Goal: Task Accomplishment & Management: Manage account settings

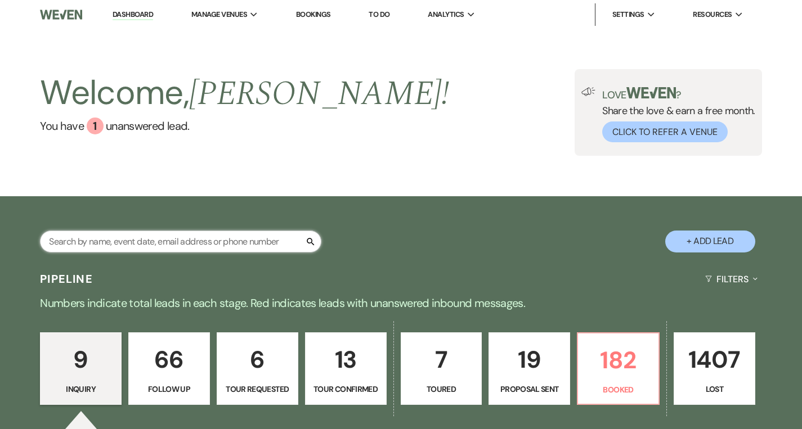
click at [231, 242] on input "text" at bounding box center [180, 242] width 281 height 22
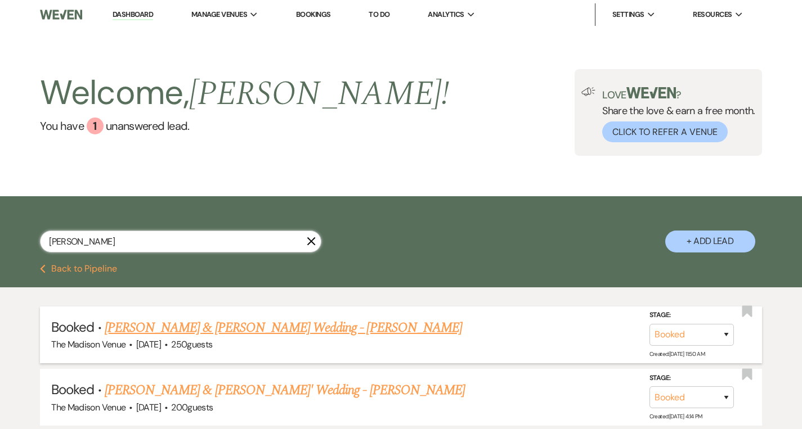
type input "[PERSON_NAME]"
click at [284, 322] on link "[PERSON_NAME] & [PERSON_NAME] Wedding - [PERSON_NAME]" at bounding box center [283, 328] width 357 height 20
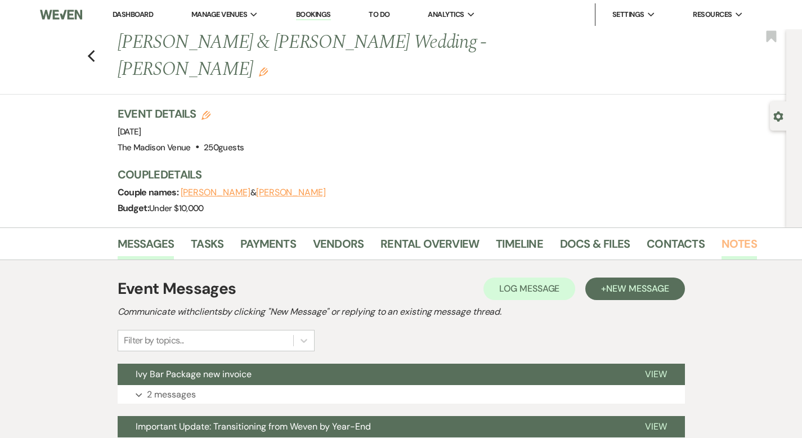
click at [721, 235] on link "Notes" at bounding box center [738, 247] width 35 height 25
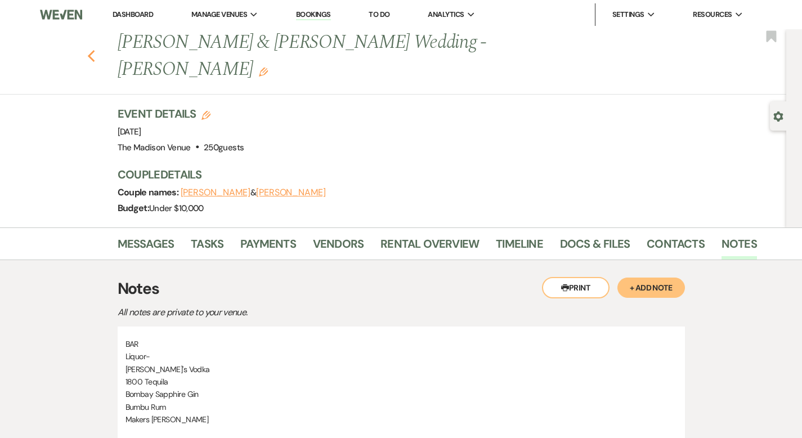
click at [87, 50] on icon "Previous" at bounding box center [91, 57] width 8 height 14
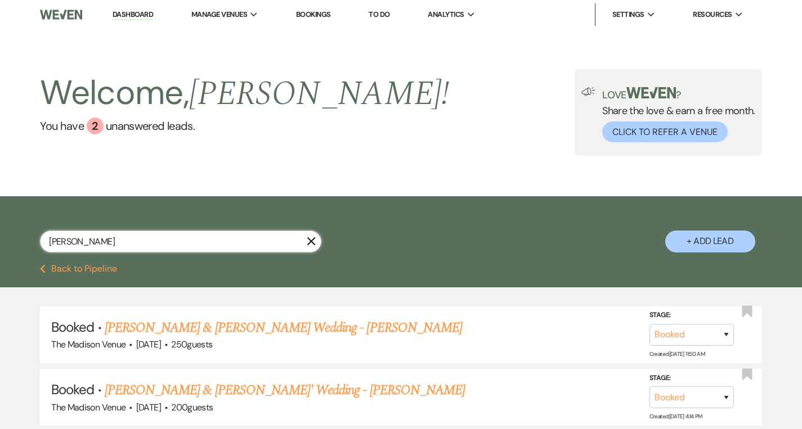
click at [100, 244] on input "[PERSON_NAME]" at bounding box center [180, 242] width 281 height 22
click at [99, 243] on input "[PERSON_NAME]" at bounding box center [180, 242] width 281 height 22
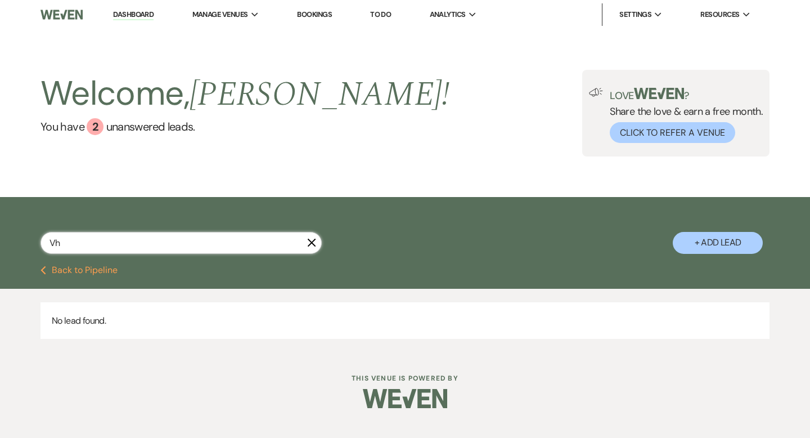
type input "V"
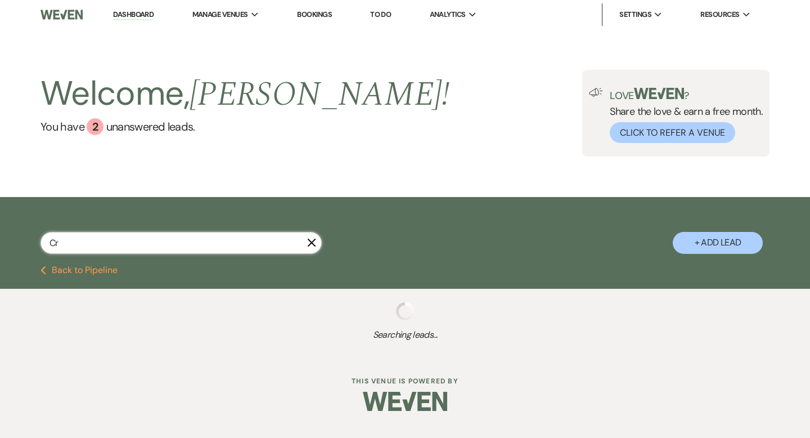
type input "Cri"
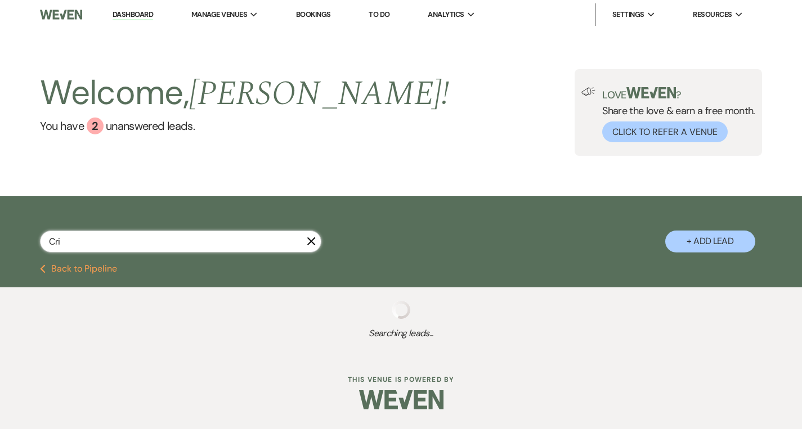
select select "8"
select select "5"
select select "8"
select select "5"
select select "8"
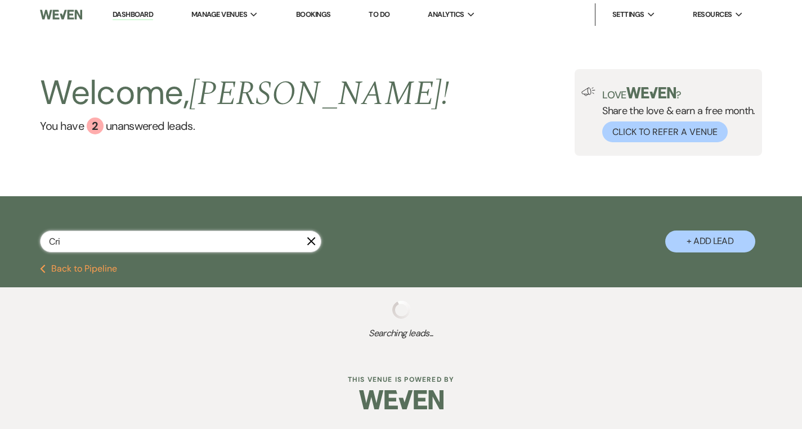
select select "6"
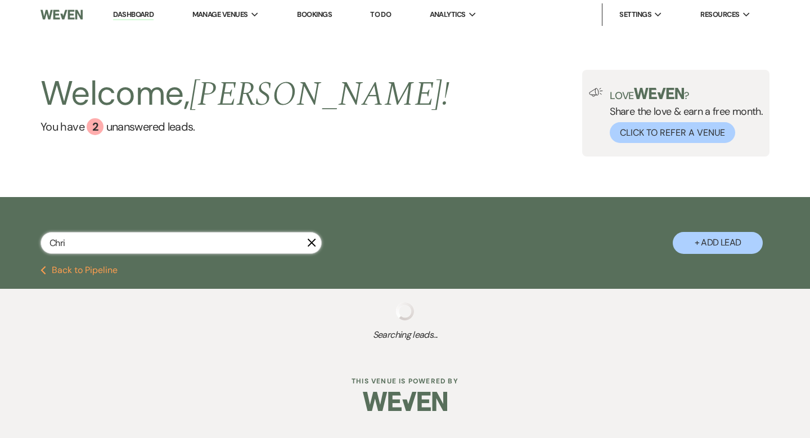
type input "[PERSON_NAME]"
select select "9"
select select "6"
select select "8"
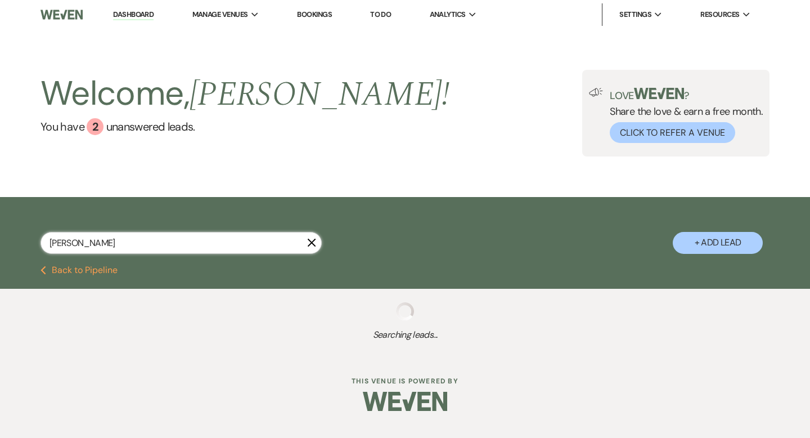
select select "5"
select select "4"
select select "9"
select select "8"
select select "6"
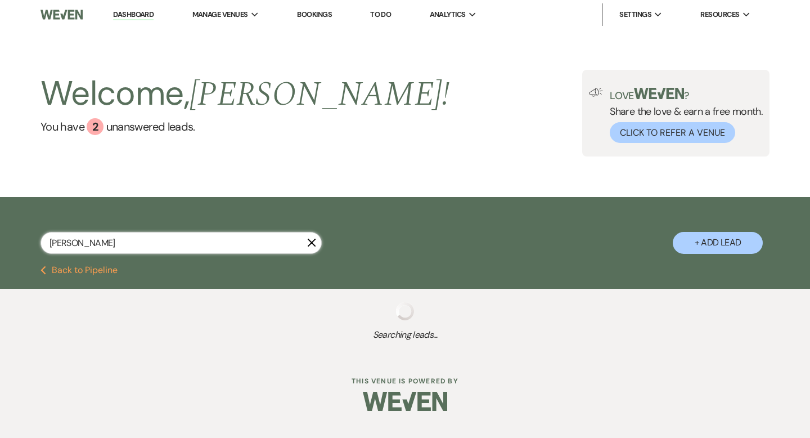
select select "8"
select select "6"
select select "8"
select select "5"
select select "8"
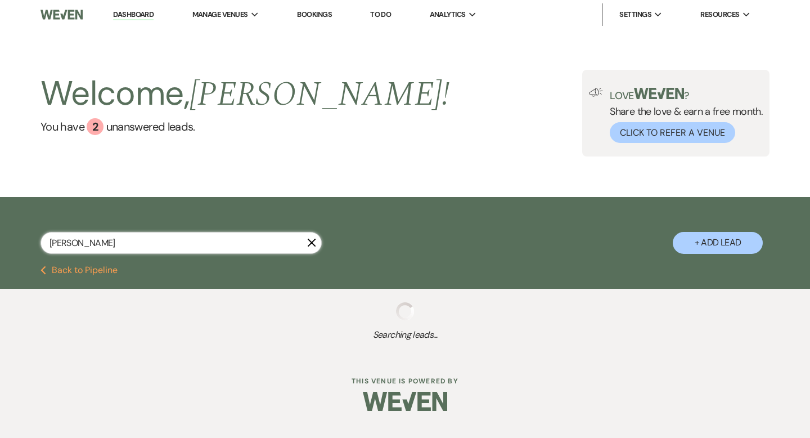
select select "5"
select select "8"
select select "5"
select select "8"
select select "5"
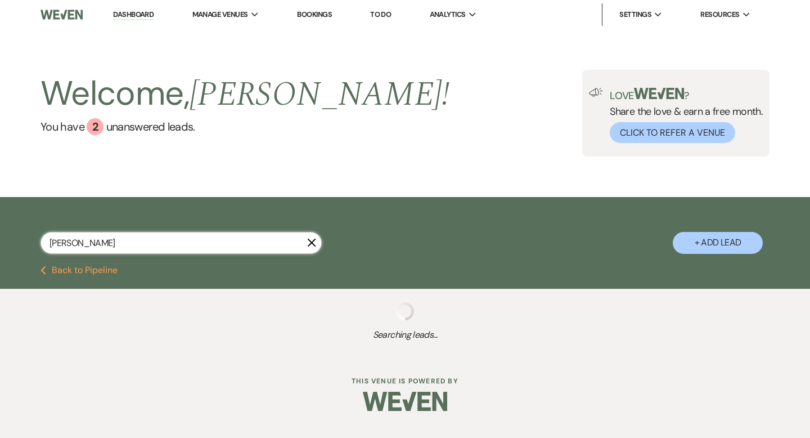
select select "8"
select select "4"
select select "8"
select select "4"
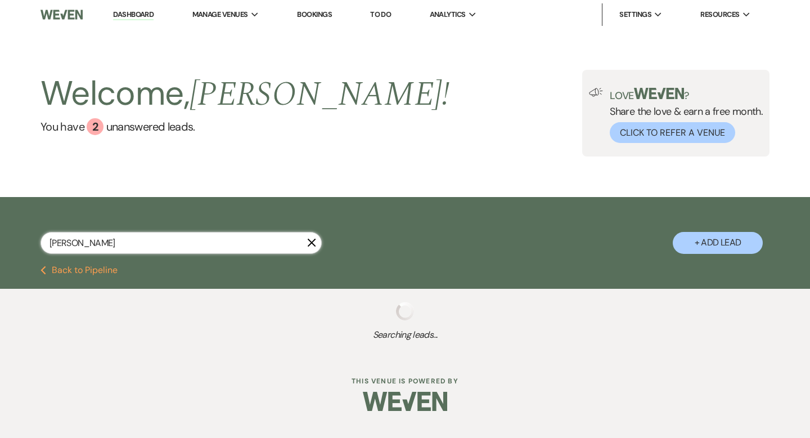
select select "8"
select select "4"
select select "8"
select select "5"
select select "8"
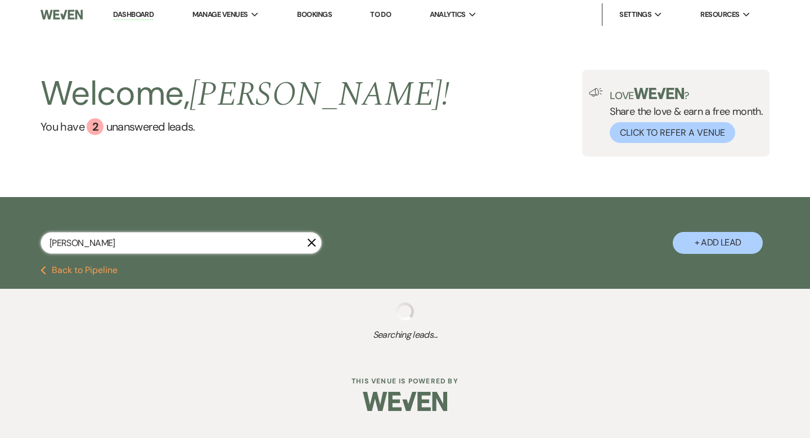
select select "5"
select select "8"
select select "5"
select select "8"
select select "5"
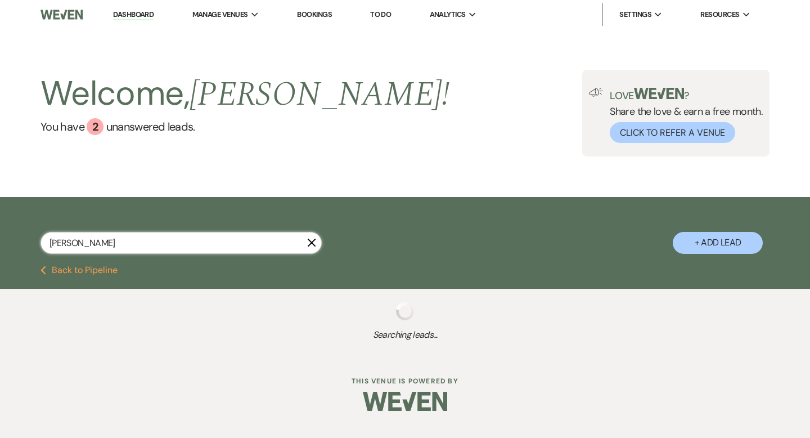
select select "8"
select select "6"
select select "8"
select select "1"
select select "8"
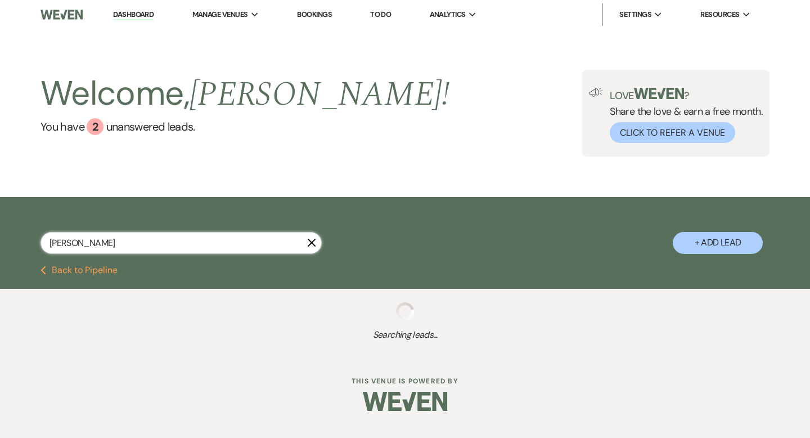
select select "6"
select select "8"
select select "6"
select select "8"
select select "7"
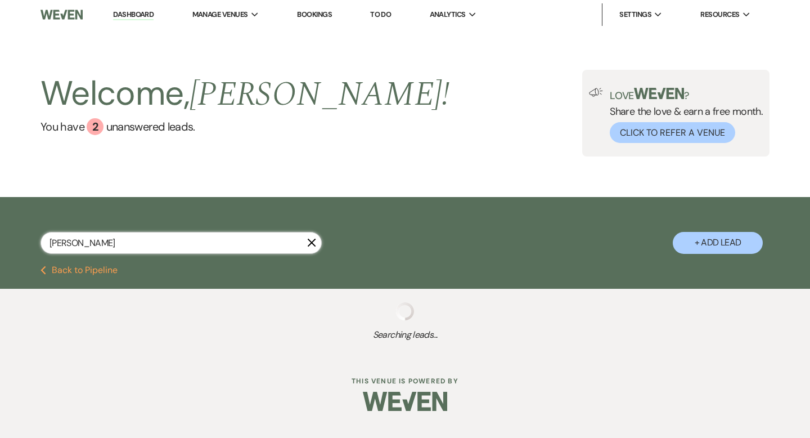
select select "8"
select select "5"
select select "8"
select select "5"
select select "8"
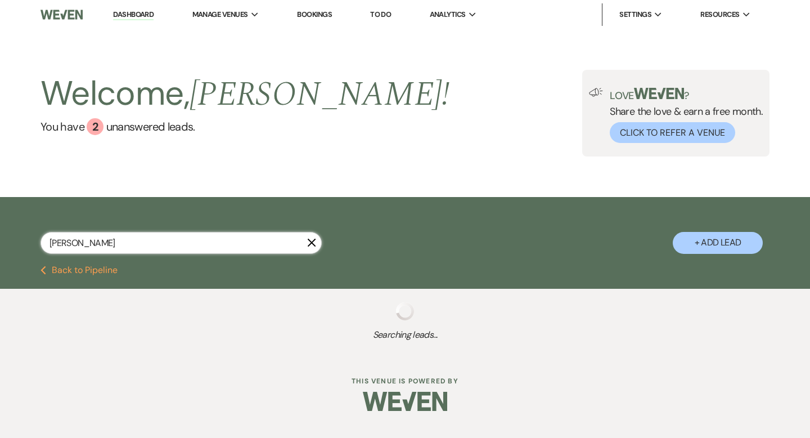
select select "5"
select select "8"
select select "5"
select select "8"
select select "5"
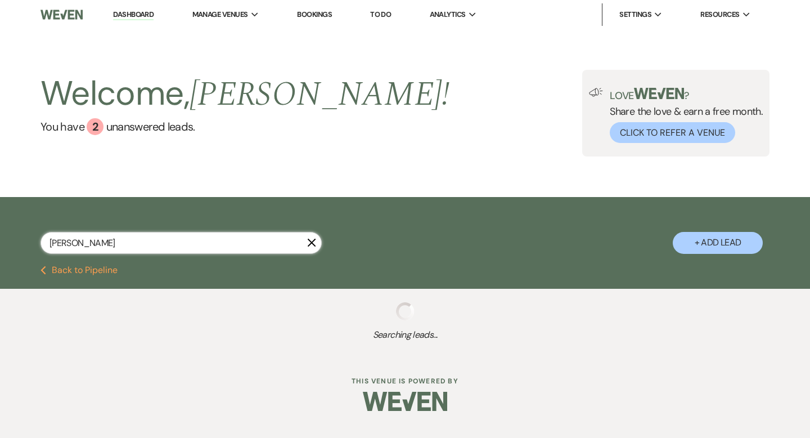
select select "8"
select select "5"
select select "8"
select select "11"
select select "8"
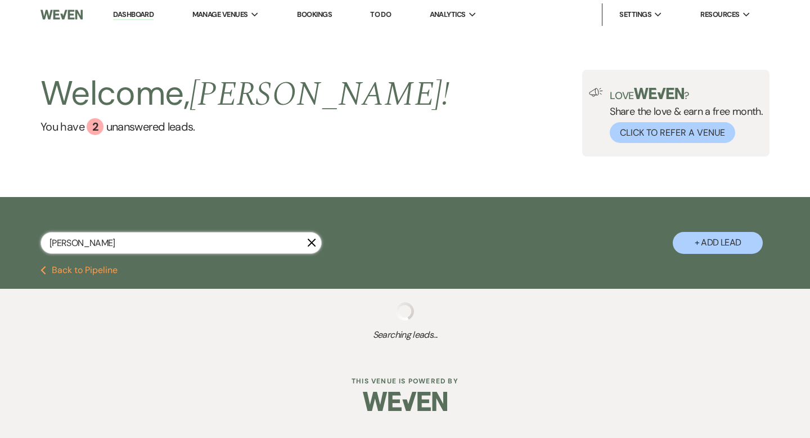
select select "11"
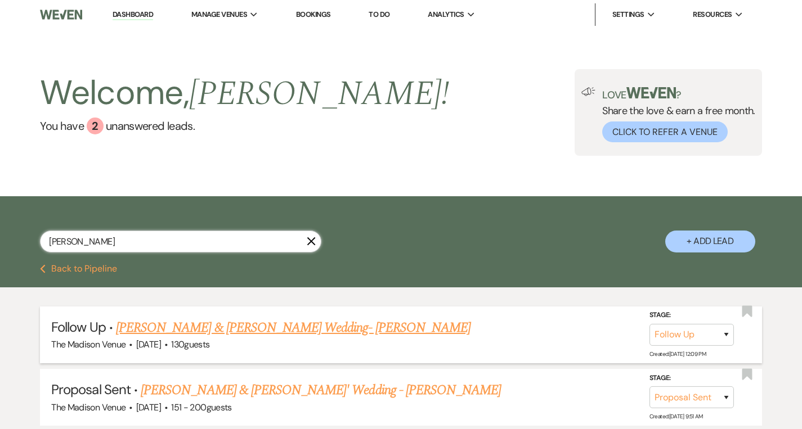
type input "[DEMOGRAPHIC_DATA]"
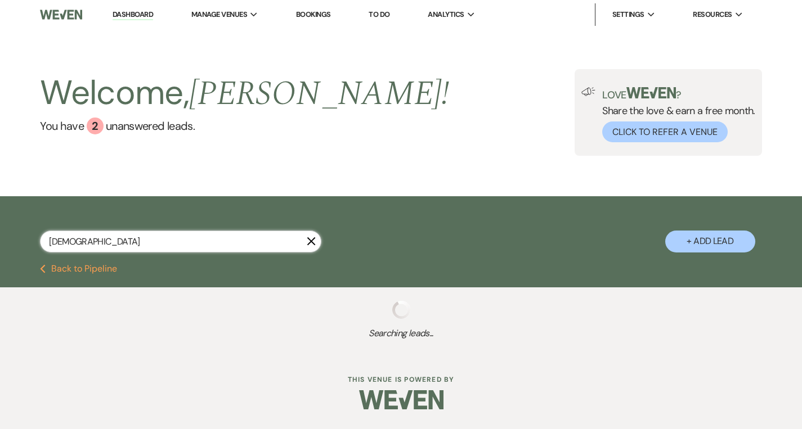
select select "9"
select select "6"
select select "9"
select select "8"
select select "6"
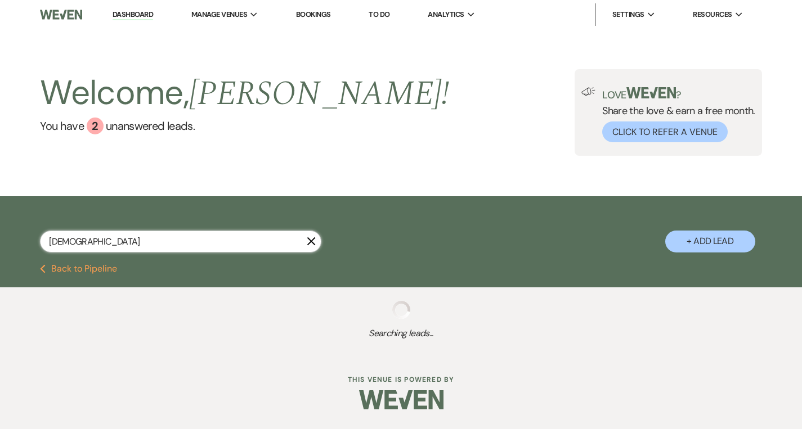
select select "8"
select select "6"
select select "8"
select select "5"
select select "8"
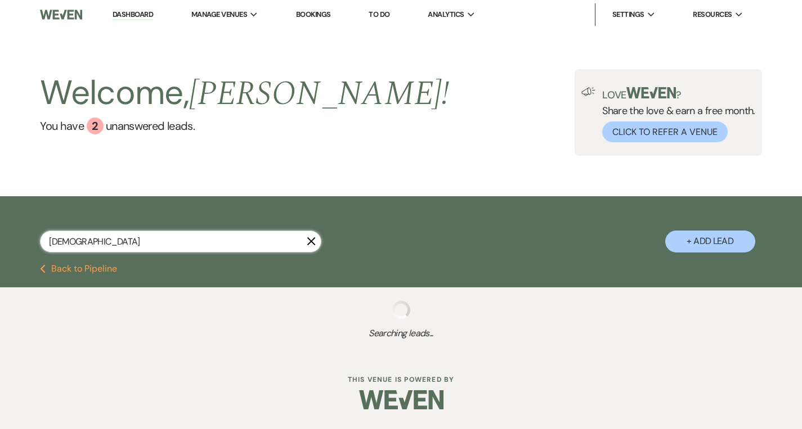
select select "5"
select select "8"
select select "5"
select select "8"
select select "5"
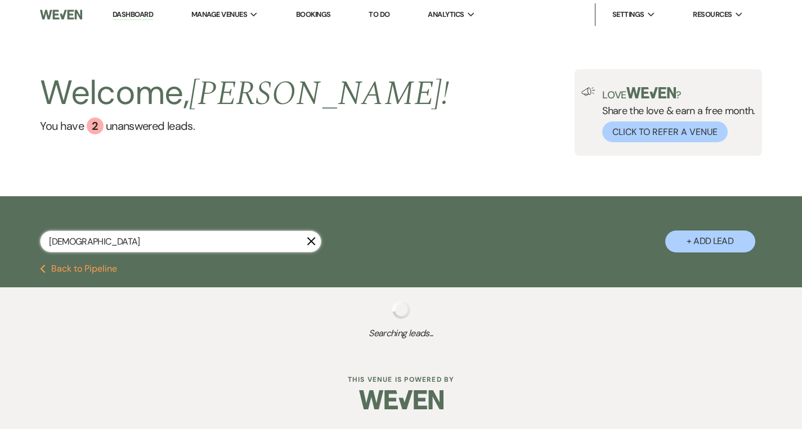
select select "8"
select select "5"
select select "8"
select select "5"
select select "8"
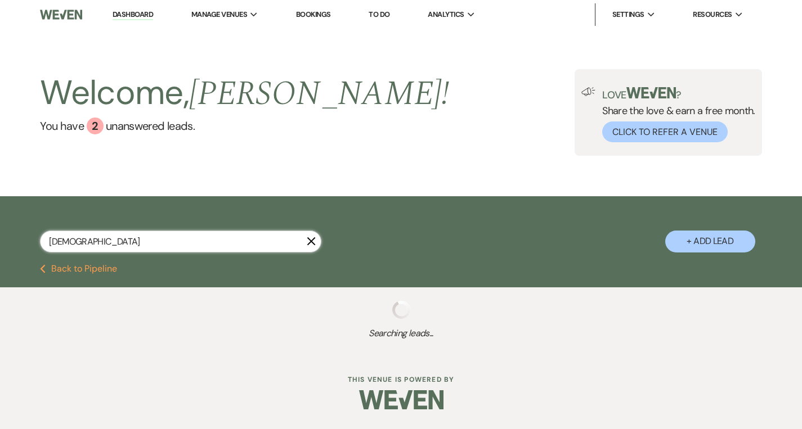
select select "5"
select select "8"
select select "6"
select select "8"
select select "1"
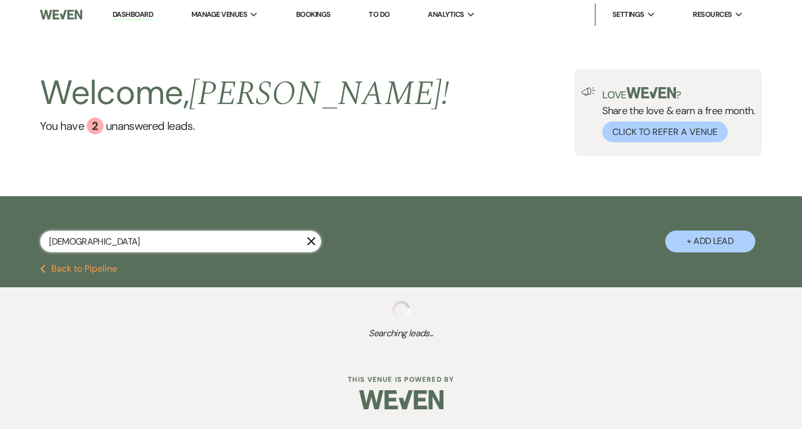
select select "8"
select select "6"
select select "8"
select select "6"
select select "8"
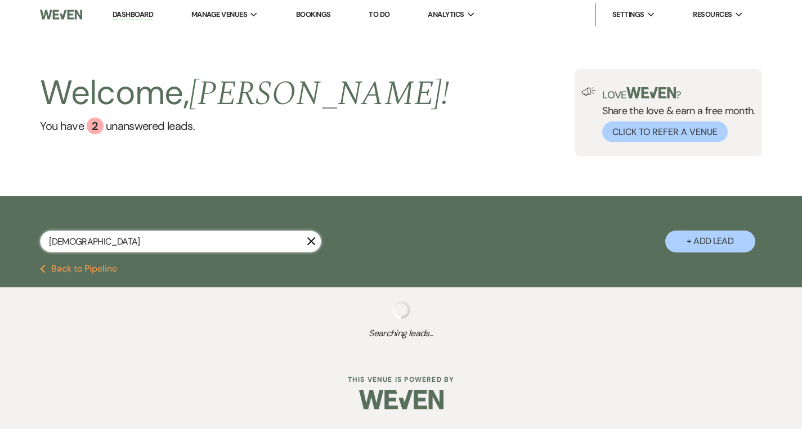
select select "7"
select select "8"
select select "5"
select select "8"
select select "5"
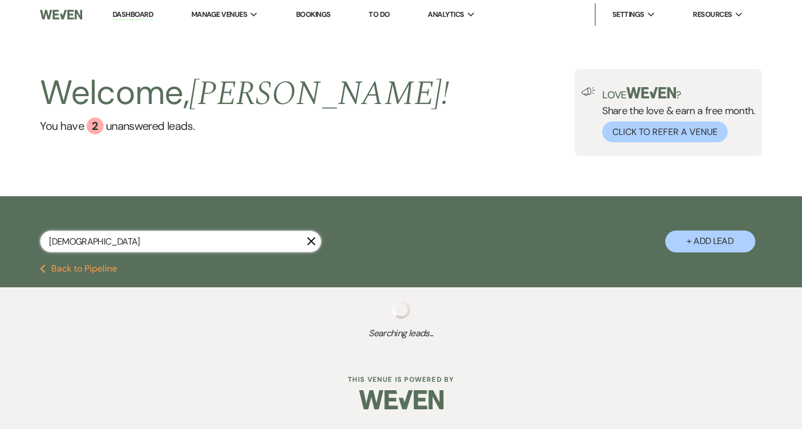
select select "8"
select select "5"
select select "8"
select select "11"
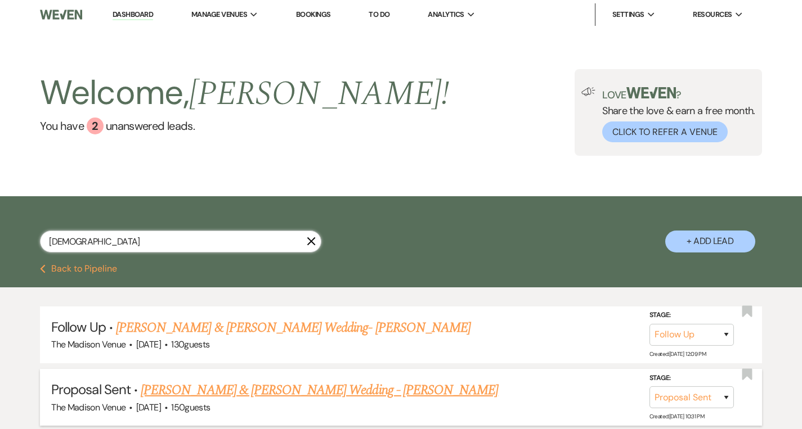
type input "Christo"
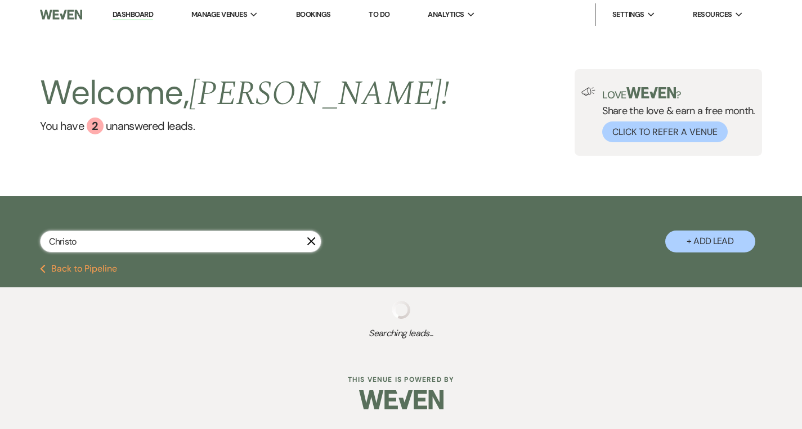
select select "8"
select select "5"
select select "8"
select select "5"
select select "8"
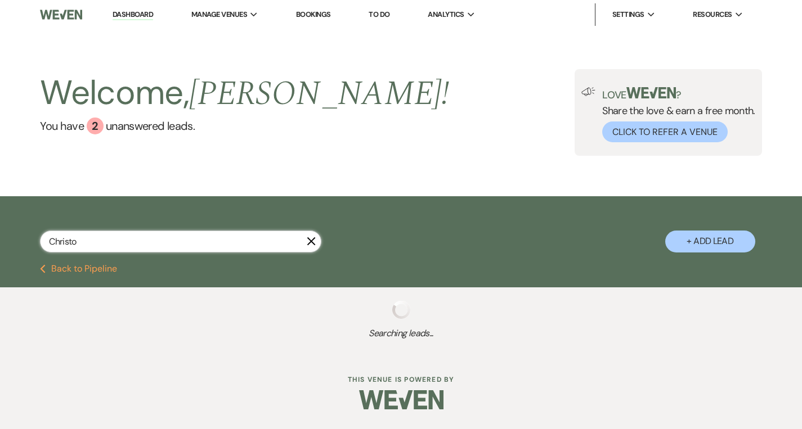
select select "6"
select select "8"
select select "5"
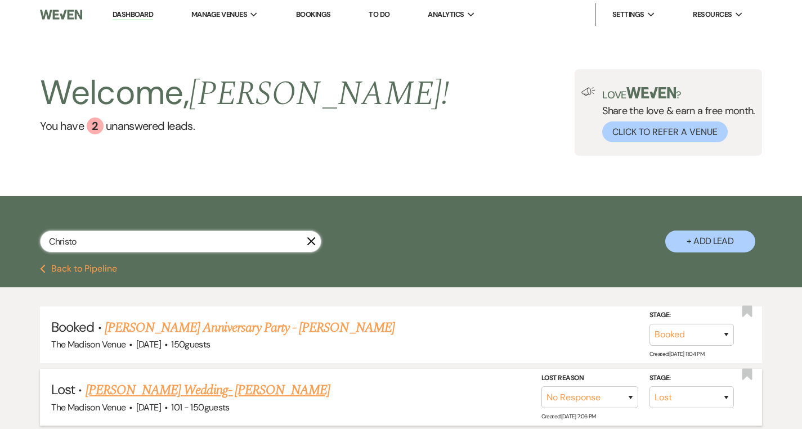
type input "[DEMOGRAPHIC_DATA]"
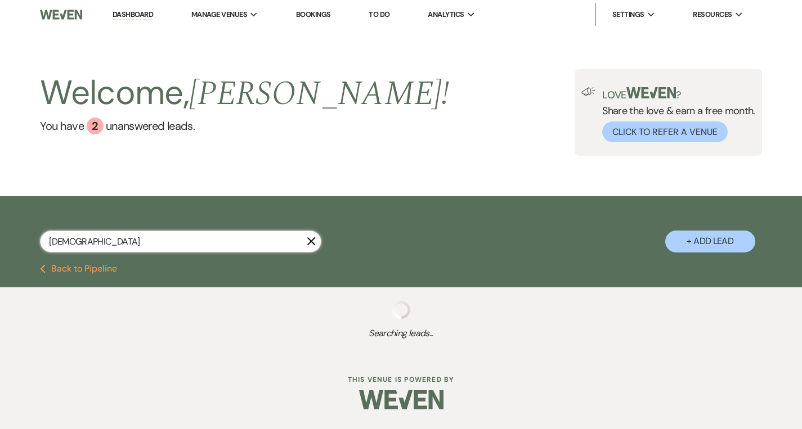
select select "8"
select select "5"
select select "8"
select select "6"
select select "8"
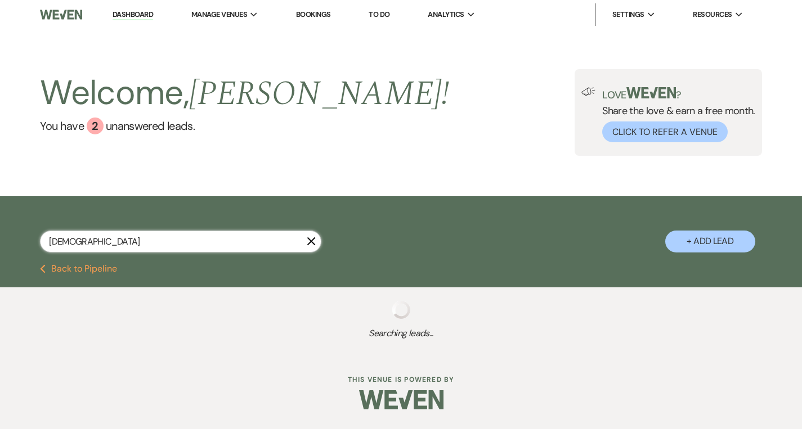
select select "5"
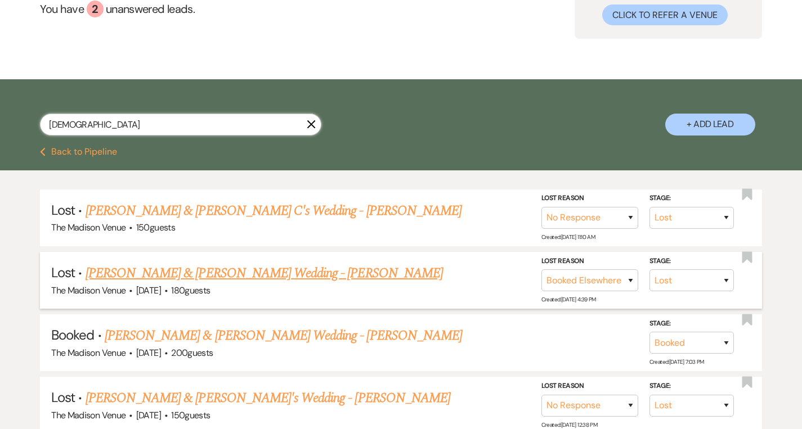
scroll to position [118, 0]
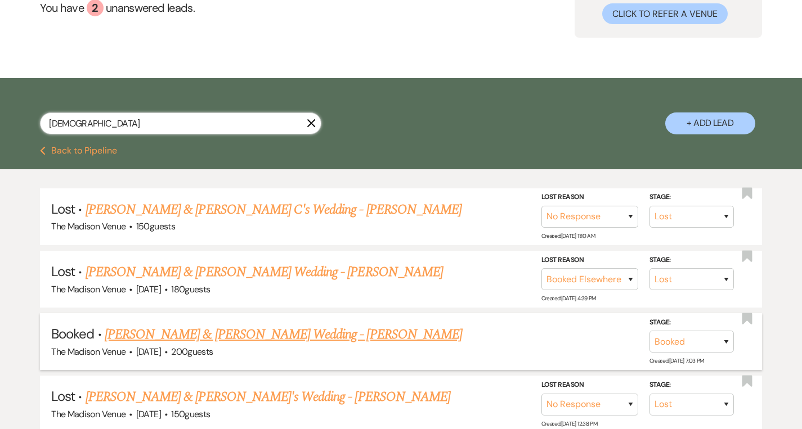
type input "[DEMOGRAPHIC_DATA]"
click at [223, 339] on link "[PERSON_NAME] & [PERSON_NAME] Wedding - [PERSON_NAME]" at bounding box center [283, 335] width 357 height 20
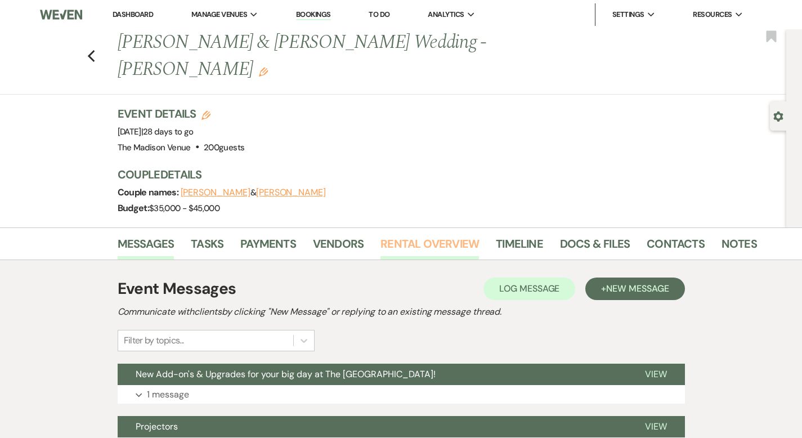
click at [397, 235] on link "Rental Overview" at bounding box center [429, 247] width 98 height 25
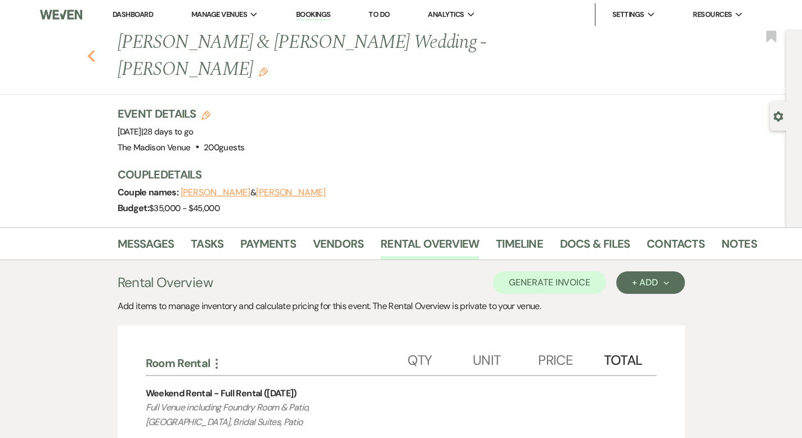
click at [87, 50] on icon "Previous" at bounding box center [91, 57] width 8 height 14
select select "8"
select select "5"
select select "8"
select select "6"
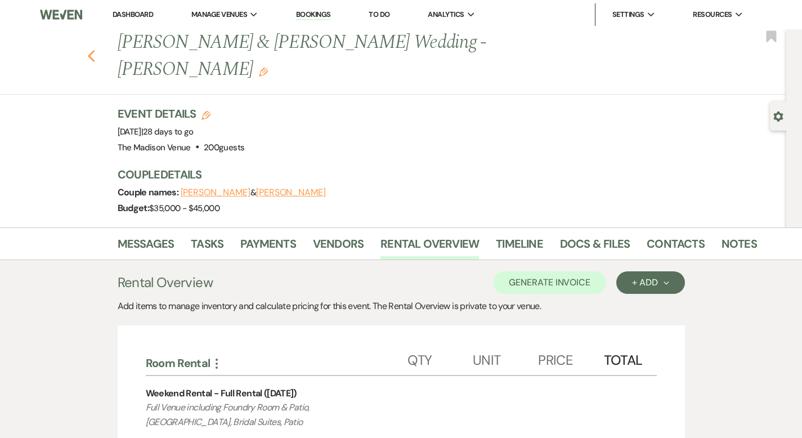
select select "8"
select select "5"
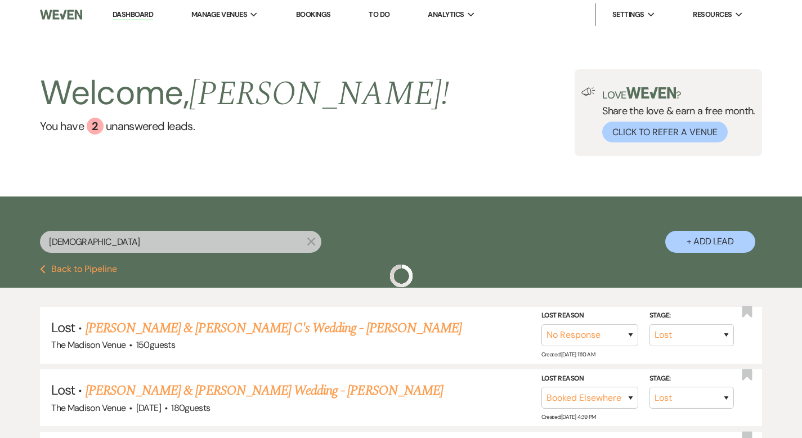
scroll to position [118, 0]
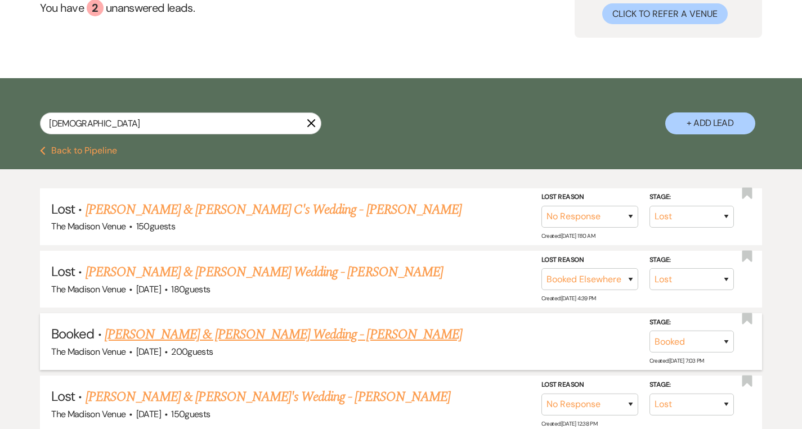
click at [223, 330] on link "[PERSON_NAME] & [PERSON_NAME] Wedding - [PERSON_NAME]" at bounding box center [283, 335] width 357 height 20
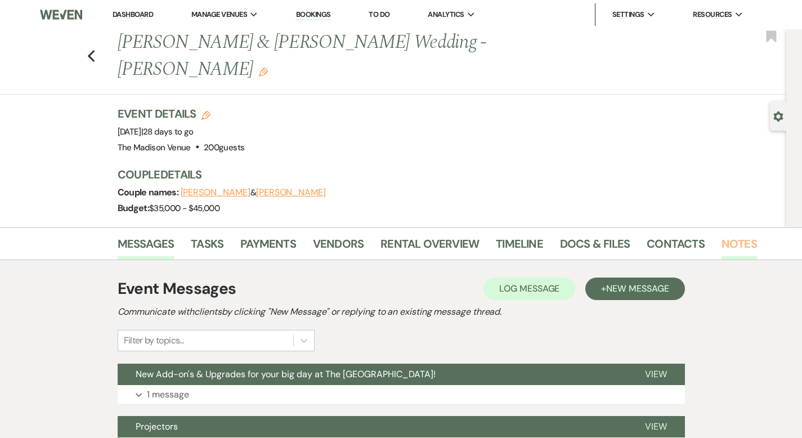
click at [721, 235] on link "Notes" at bounding box center [738, 247] width 35 height 25
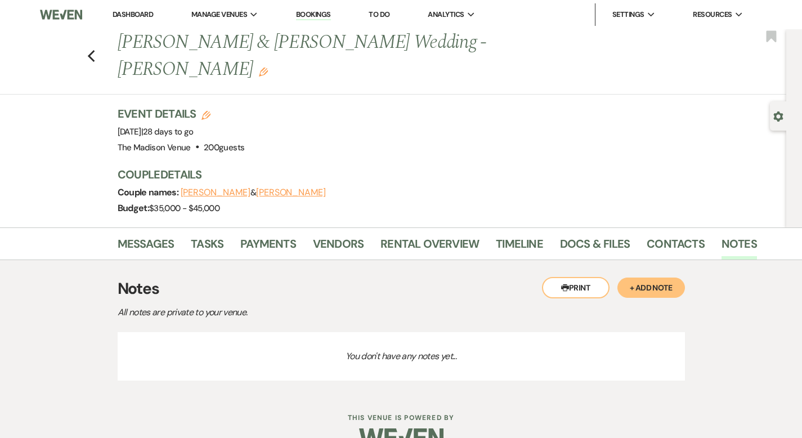
click at [675, 277] on button "+ Add Note" at bounding box center [651, 287] width 68 height 20
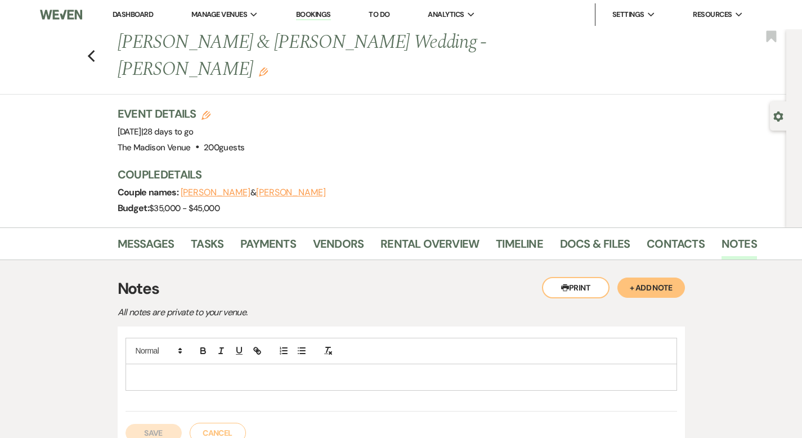
click at [202, 364] on div at bounding box center [401, 377] width 550 height 26
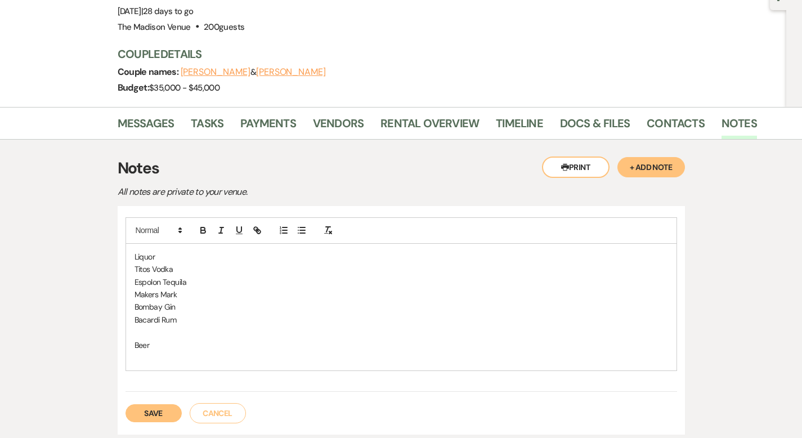
scroll to position [179, 0]
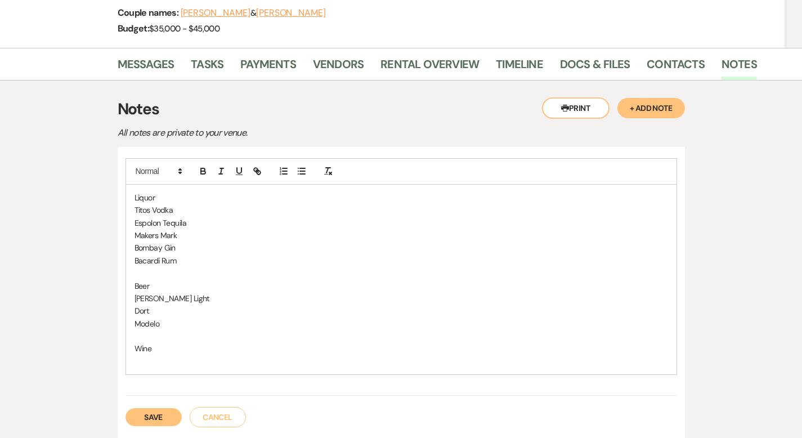
click at [125, 408] on button "Save" at bounding box center [153, 417] width 56 height 18
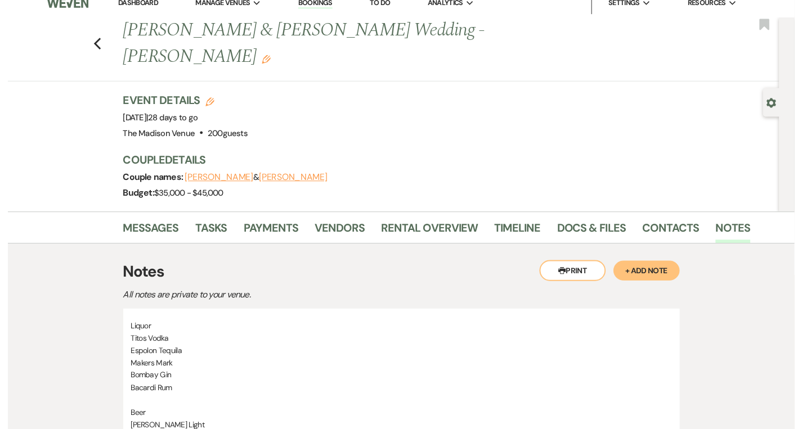
scroll to position [0, 0]
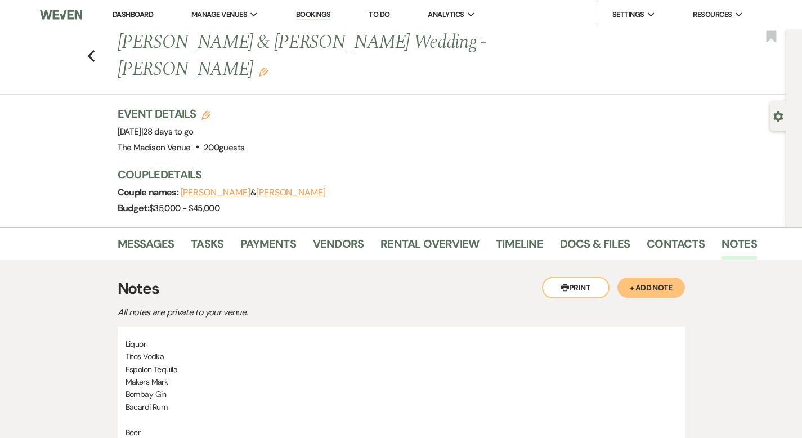
click at [129, 12] on link "Dashboard" at bounding box center [133, 15] width 41 height 10
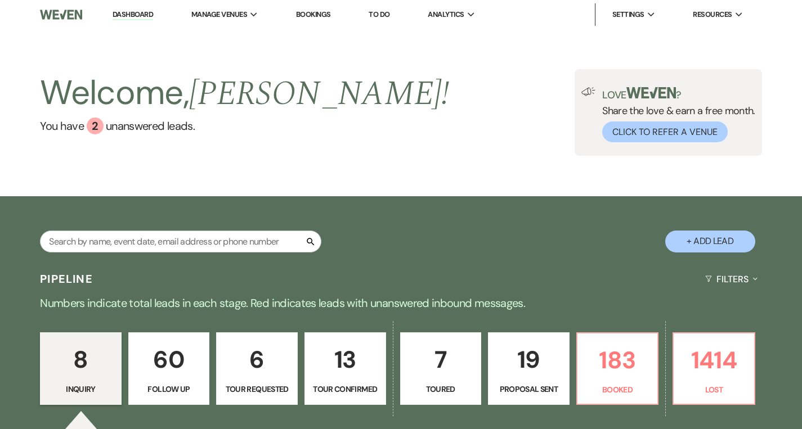
scroll to position [351, 0]
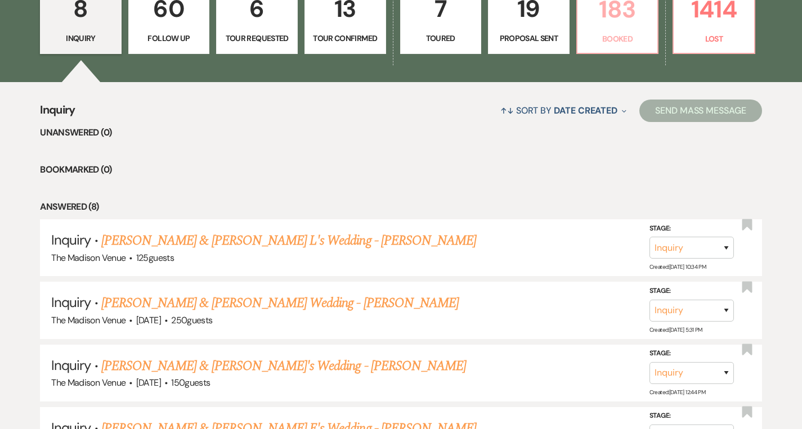
click at [624, 23] on p "183" at bounding box center [617, 9] width 67 height 38
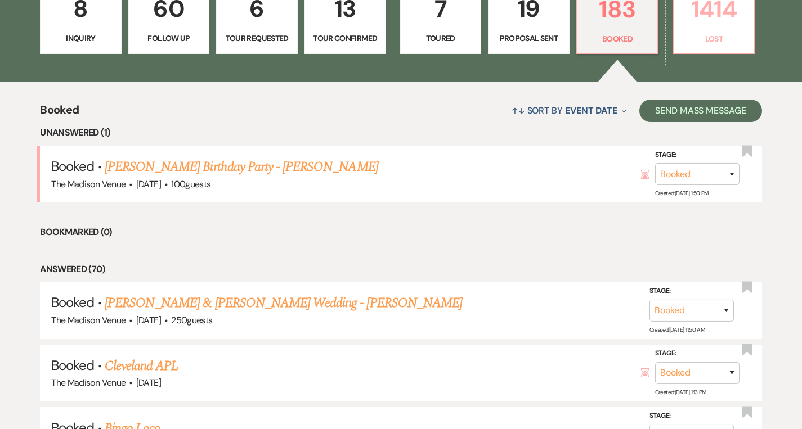
click at [708, 25] on p "1414" at bounding box center [713, 9] width 67 height 38
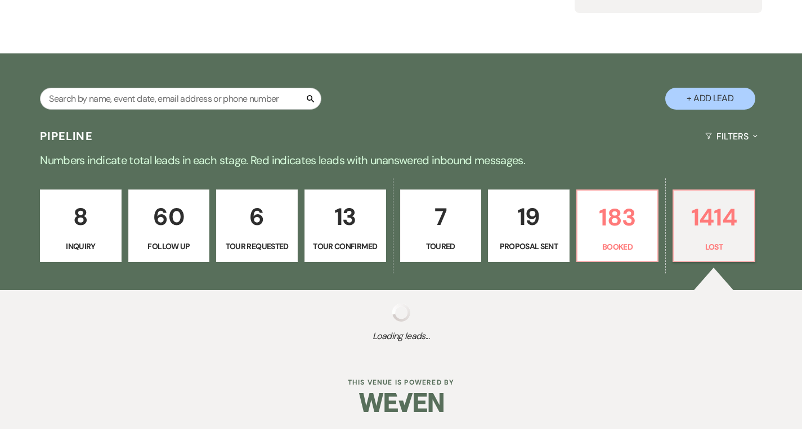
scroll to position [143, 0]
select select "8"
select select "5"
select select "8"
select select "11"
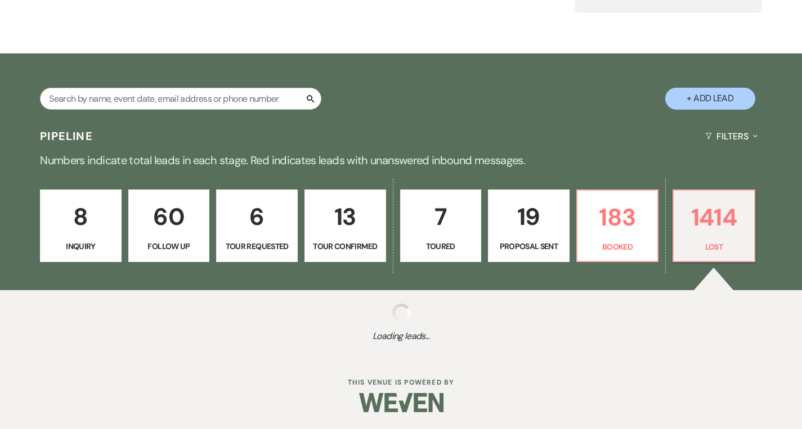
select select "8"
select select "11"
select select "8"
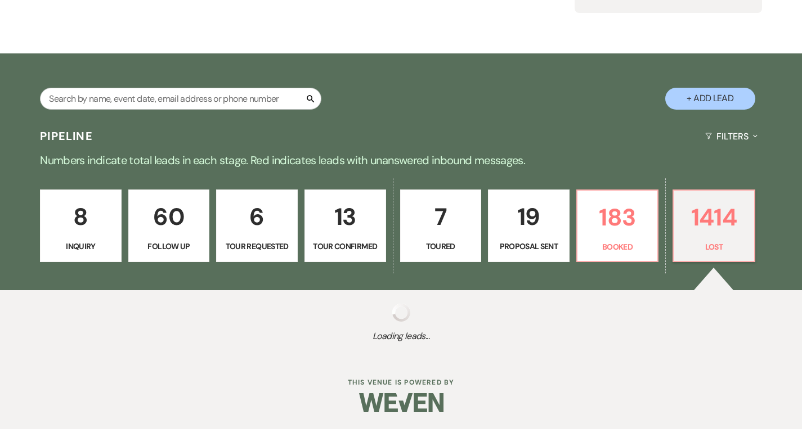
select select "10"
select select "8"
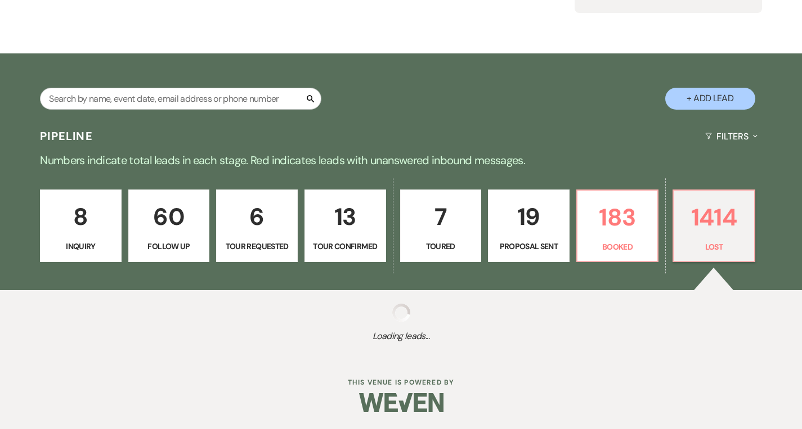
select select "8"
select select "10"
select select "8"
select select "6"
select select "8"
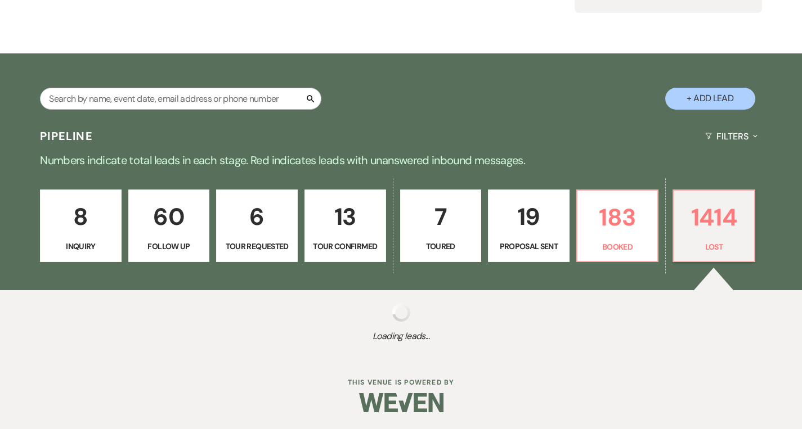
select select "10"
select select "8"
select select "5"
select select "8"
select select "10"
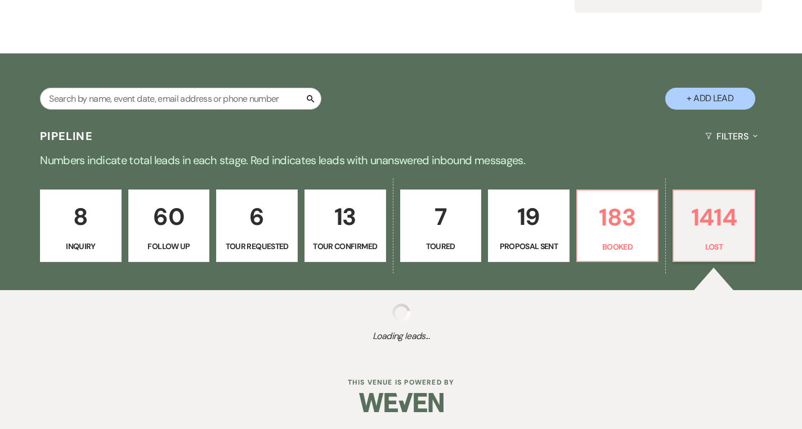
select select "8"
select select "5"
select select "8"
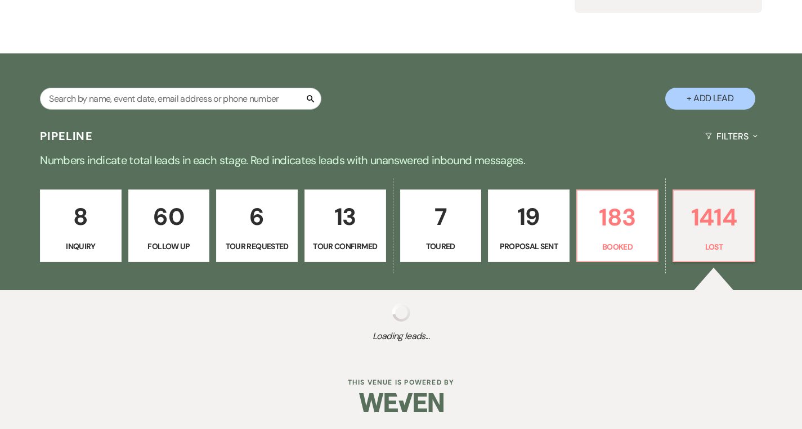
select select "1"
select select "8"
select select "7"
select select "8"
select select "5"
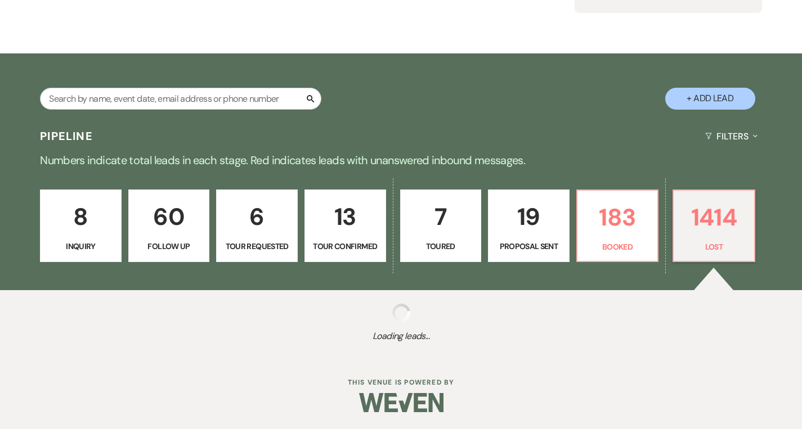
select select "8"
select select "6"
select select "8"
select select "6"
select select "8"
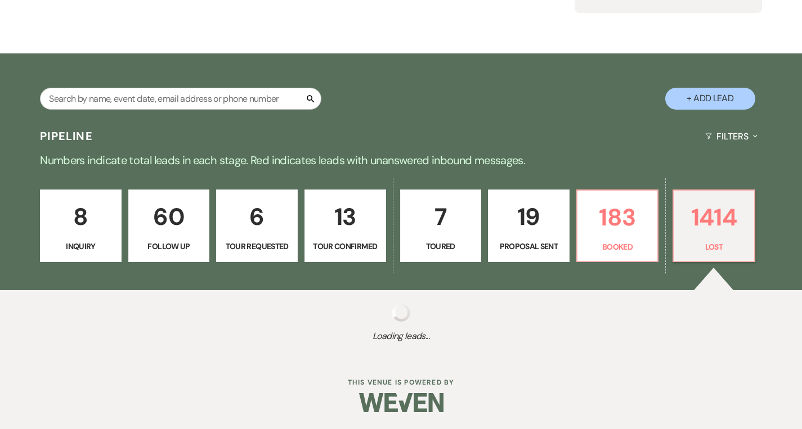
select select "5"
select select "8"
select select "5"
select select "8"
select select "5"
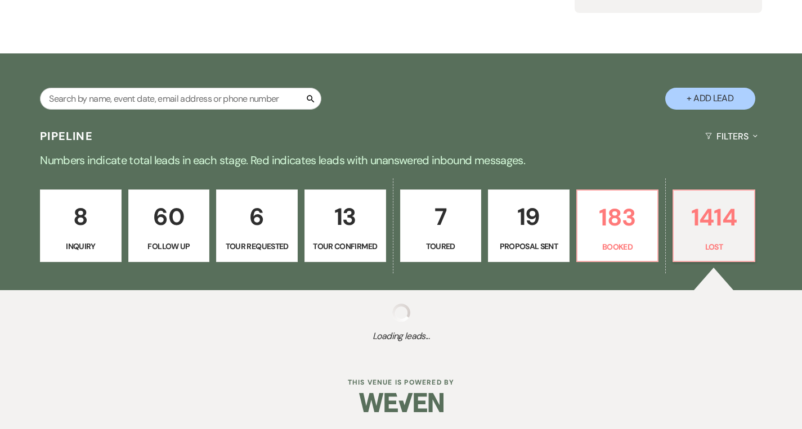
select select "8"
select select "5"
select select "8"
select select "5"
select select "8"
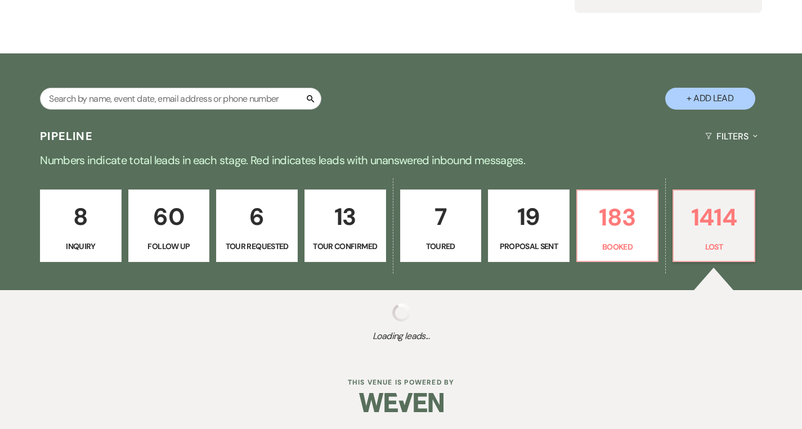
select select "6"
select select "8"
select select "5"
select select "8"
select select "5"
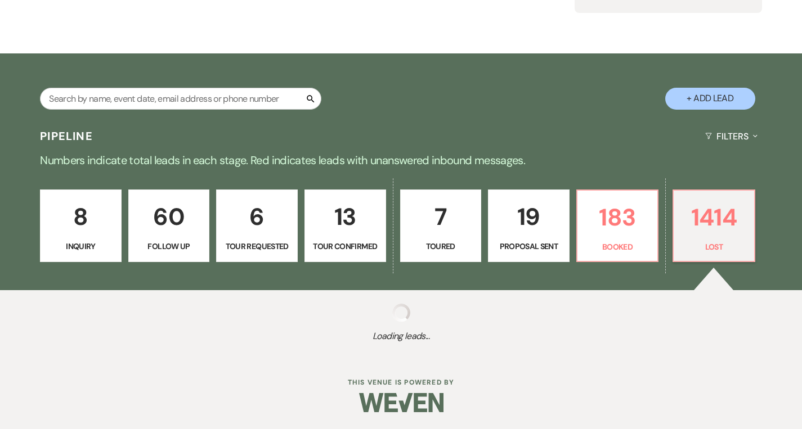
select select "8"
select select "5"
select select "8"
select select "5"
select select "8"
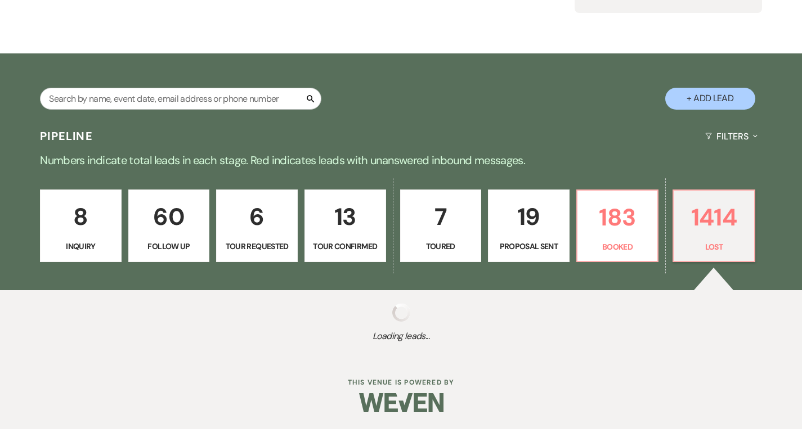
select select "5"
select select "8"
select select "1"
select select "8"
select select "6"
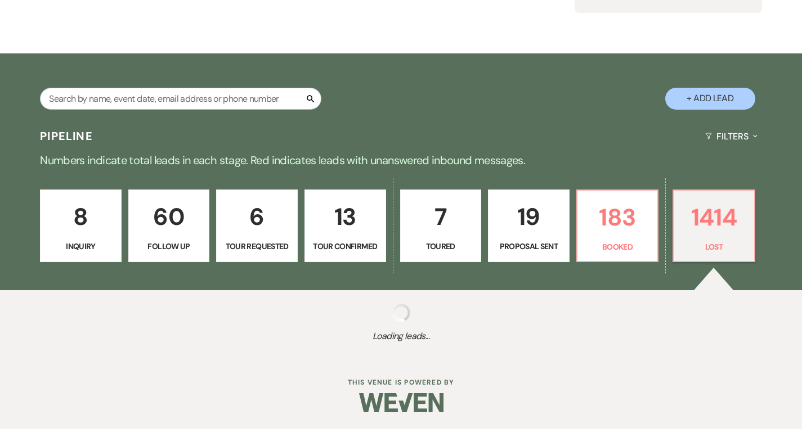
select select "8"
select select "10"
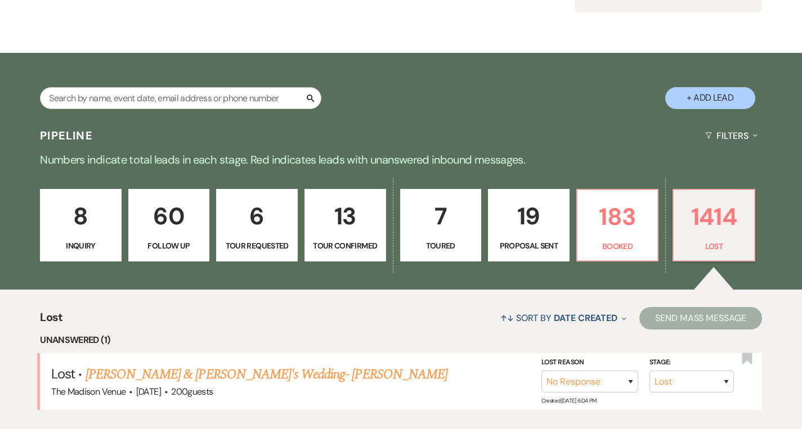
scroll to position [351, 0]
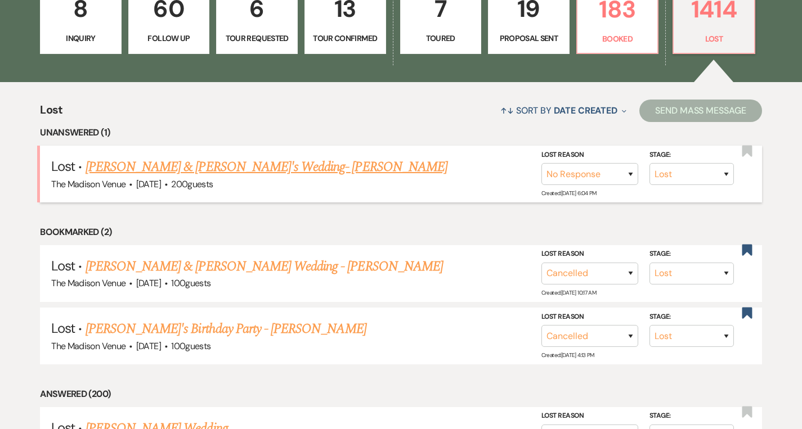
click at [277, 161] on link "[PERSON_NAME] & [PERSON_NAME]'s Wedding- [PERSON_NAME]" at bounding box center [267, 167] width 362 height 20
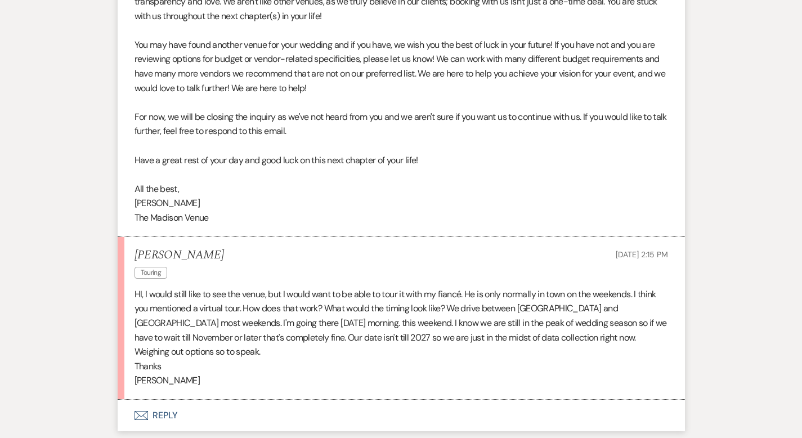
scroll to position [3222, 0]
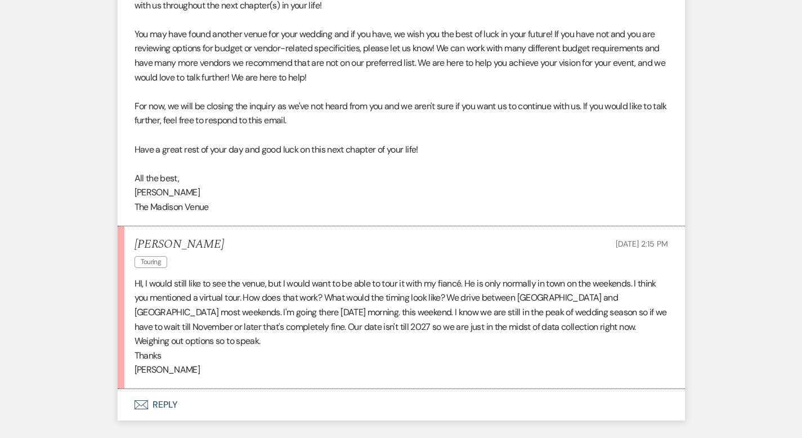
click at [136, 389] on button "Envelope Reply" at bounding box center [401, 405] width 567 height 32
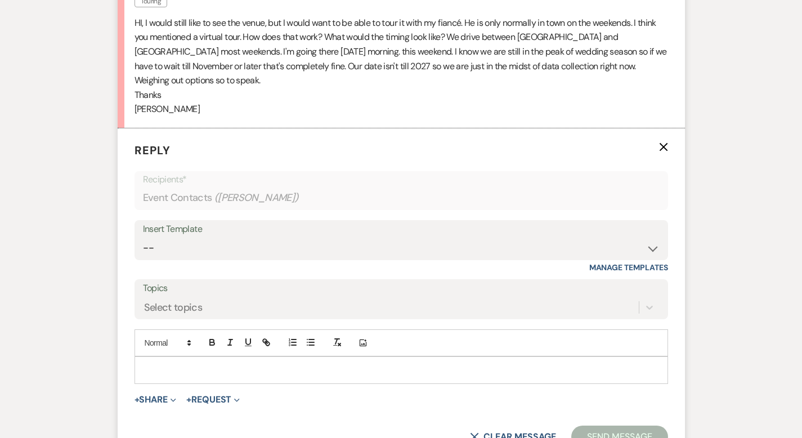
scroll to position [3486, 0]
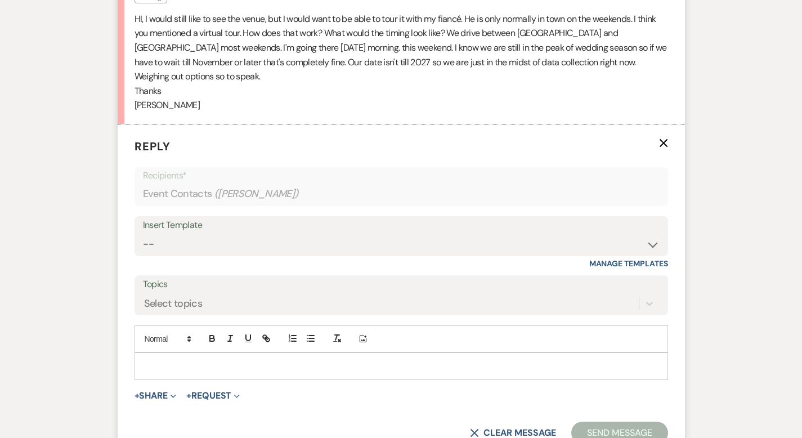
click at [156, 360] on p at bounding box center [400, 366] width 515 height 12
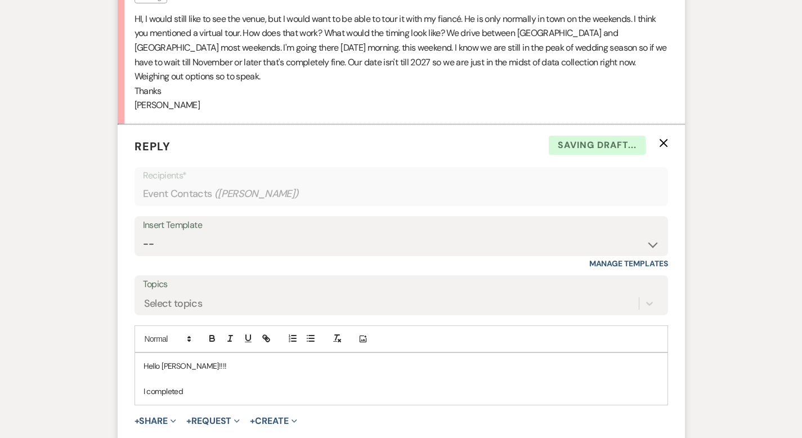
click at [152, 385] on p "I completed" at bounding box center [400, 391] width 515 height 12
click at [219, 385] on p "I completely understand" at bounding box center [400, 391] width 515 height 12
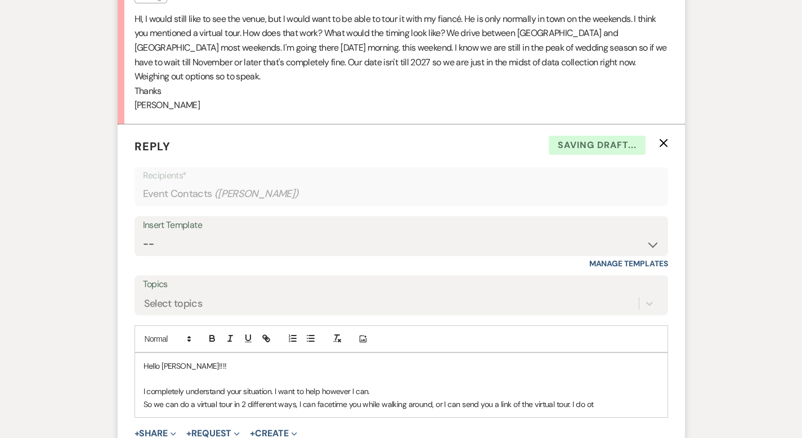
click at [585, 398] on p "So we can do a virtual tour in 2 different ways, I can facetime you while walki…" at bounding box center [400, 404] width 515 height 12
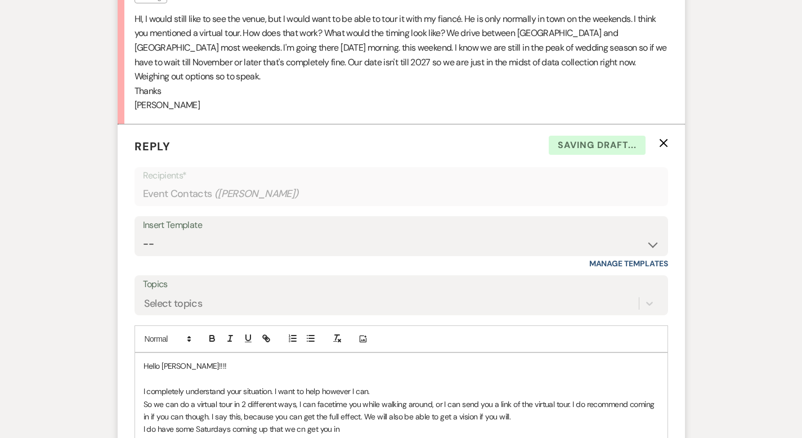
click at [263, 423] on p "I do have some Saturdays coming up that we cn get you in" at bounding box center [400, 429] width 515 height 12
click at [321, 423] on p "I do have some Saturdays coming up that we can get you in" at bounding box center [400, 429] width 515 height 12
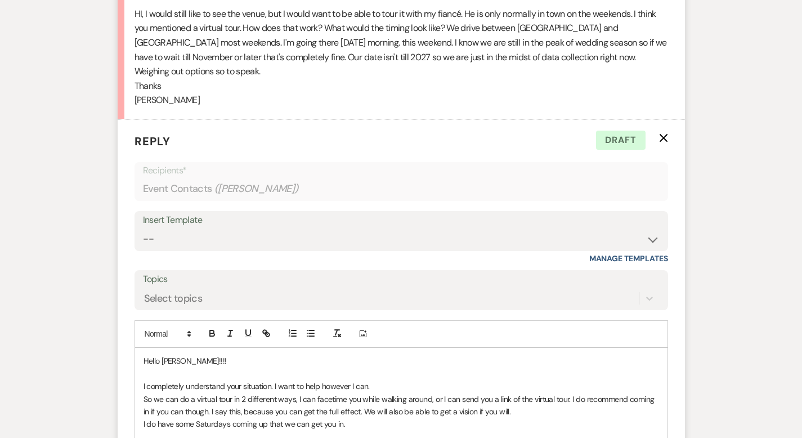
scroll to position [3612, 0]
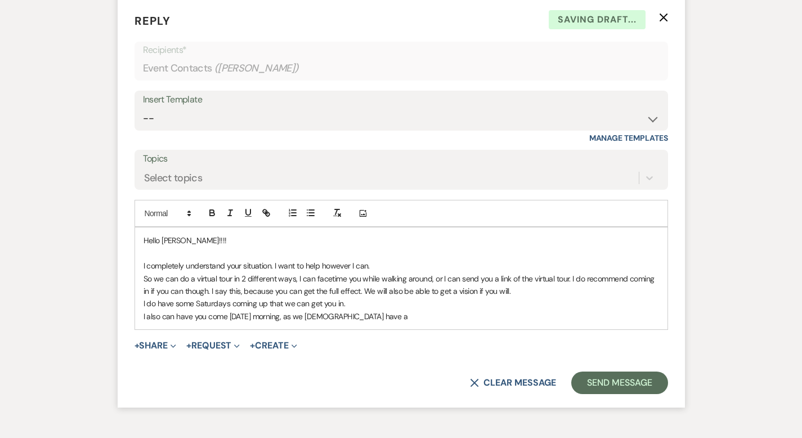
click at [284, 310] on p "I also can have you come [DATE] morning, as we [DEMOGRAPHIC_DATA] have a" at bounding box center [400, 316] width 515 height 12
click at [344, 310] on p "I also can have you come [DATE] morning, as we do have a" at bounding box center [400, 316] width 515 height 12
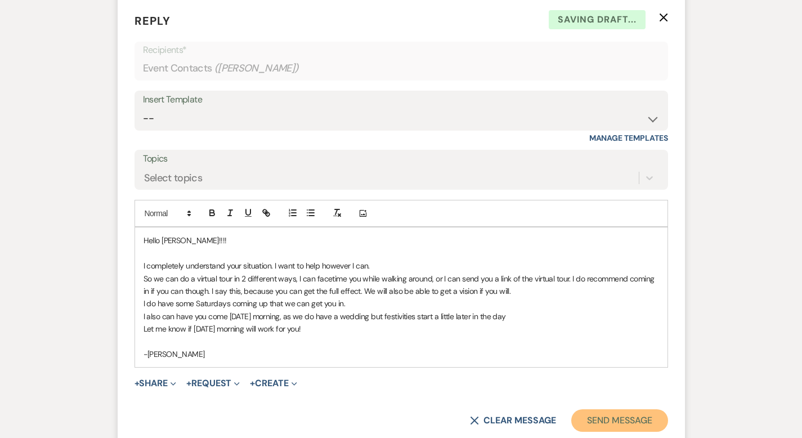
drag, startPoint x: 643, startPoint y: 345, endPoint x: 636, endPoint y: 344, distance: 6.3
click at [643, 409] on button "Send Message" at bounding box center [619, 420] width 96 height 23
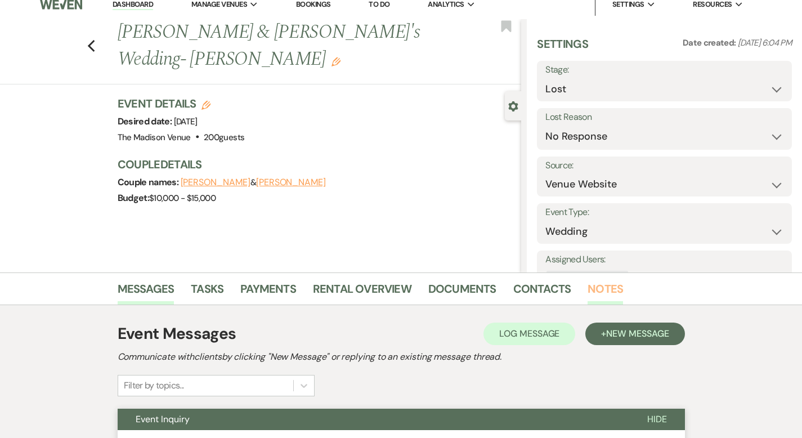
scroll to position [0, 0]
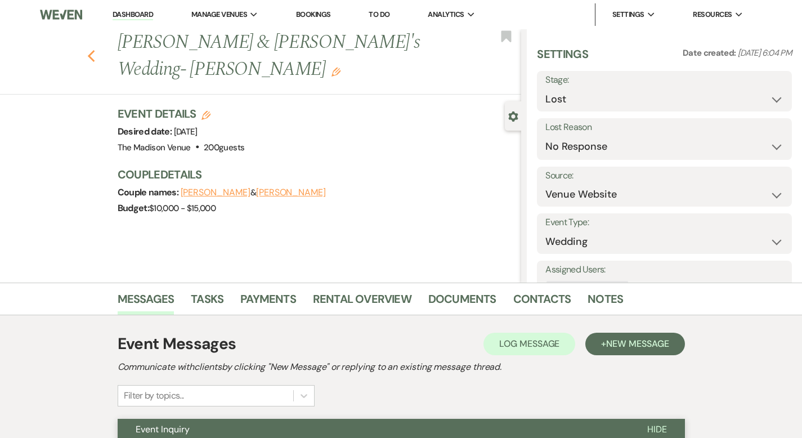
click at [87, 50] on icon "Previous" at bounding box center [91, 57] width 8 height 14
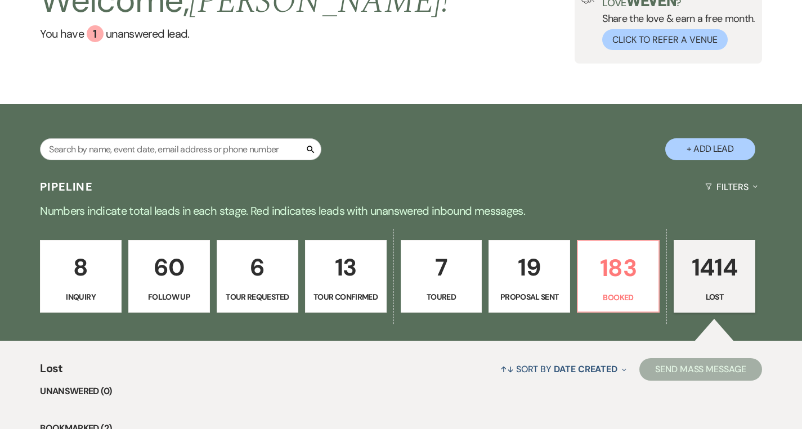
scroll to position [89, 0]
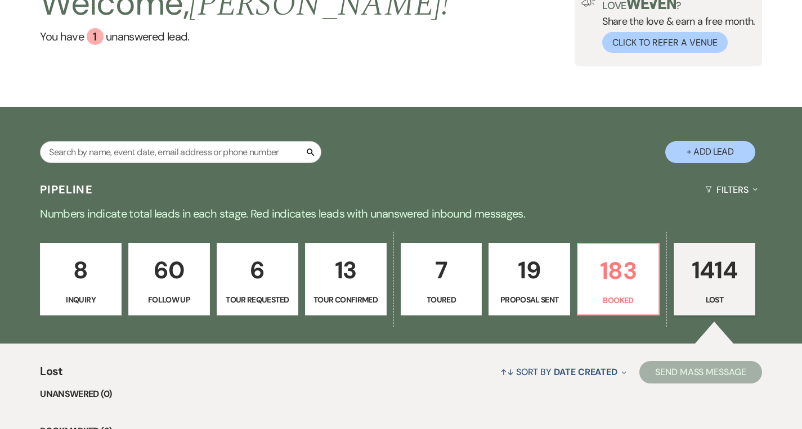
click at [96, 262] on p "8" at bounding box center [80, 271] width 67 height 38
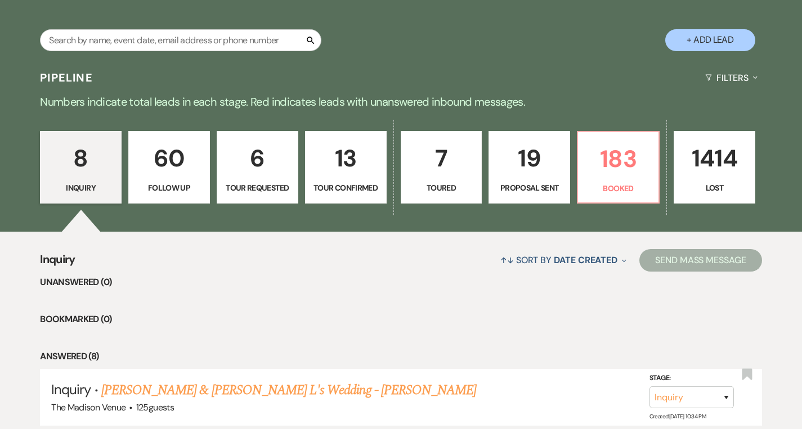
click at [168, 190] on p "Follow Up" at bounding box center [169, 188] width 67 height 12
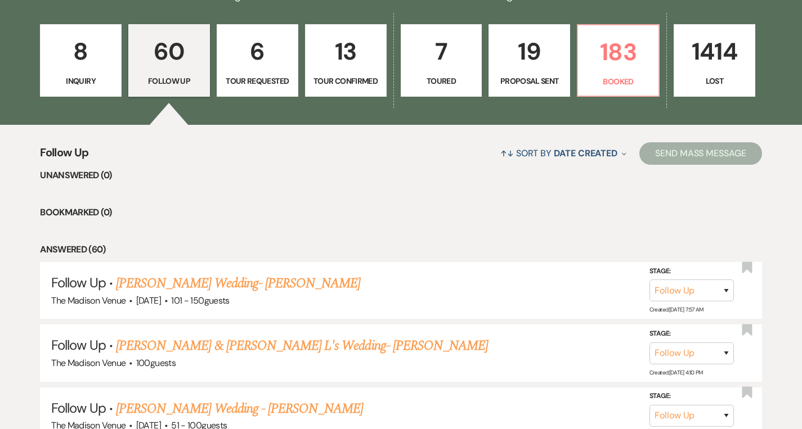
click at [289, 84] on p "Tour Requested" at bounding box center [257, 81] width 67 height 12
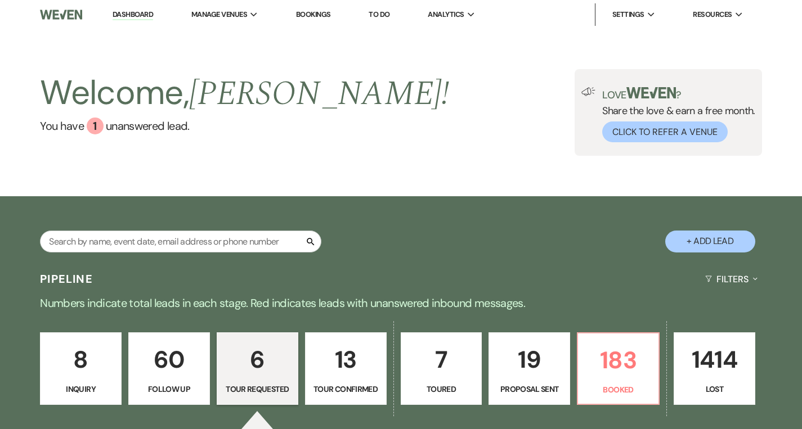
click at [133, 12] on link "Dashboard" at bounding box center [133, 15] width 41 height 11
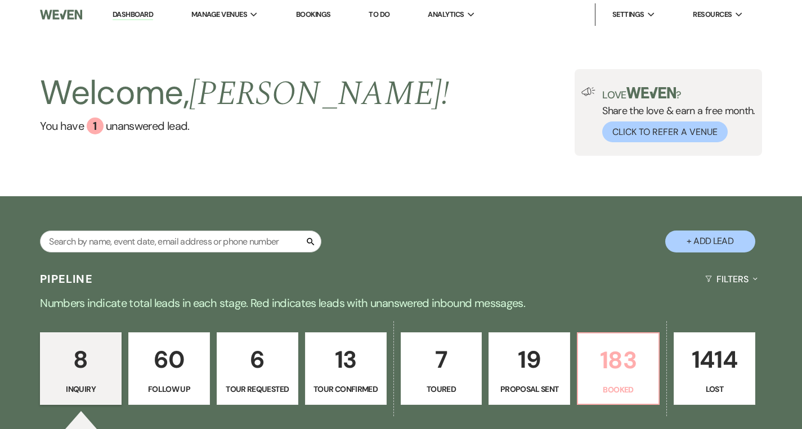
click at [613, 351] on p "183" at bounding box center [618, 361] width 67 height 38
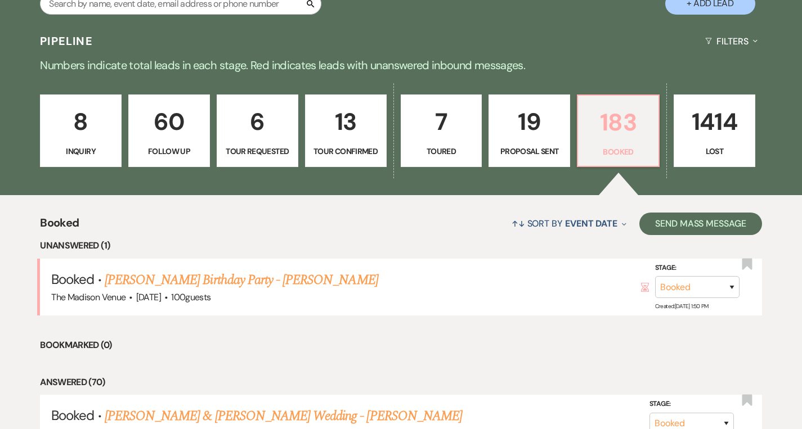
scroll to position [286, 0]
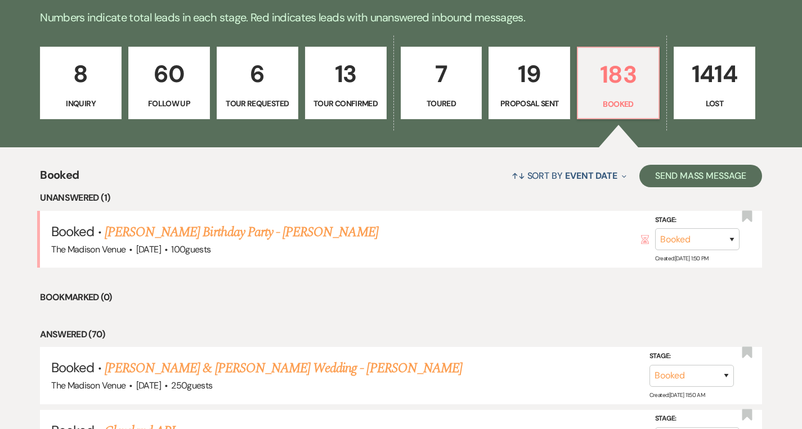
click at [728, 115] on link "1414 Lost" at bounding box center [715, 83] width 82 height 73
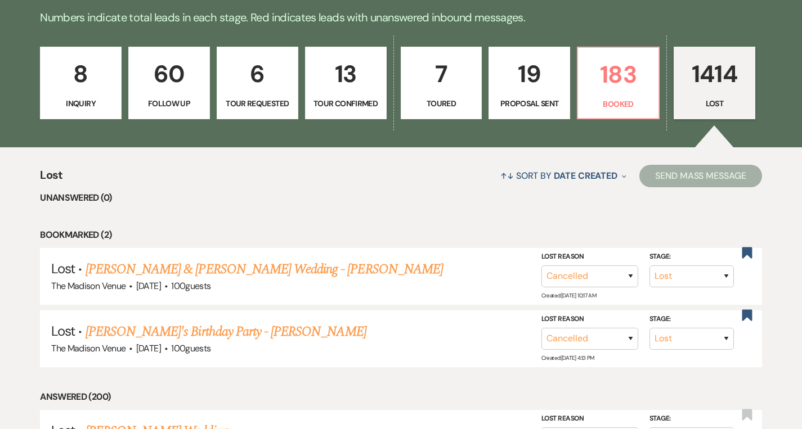
click at [74, 85] on p "8" at bounding box center [80, 74] width 67 height 38
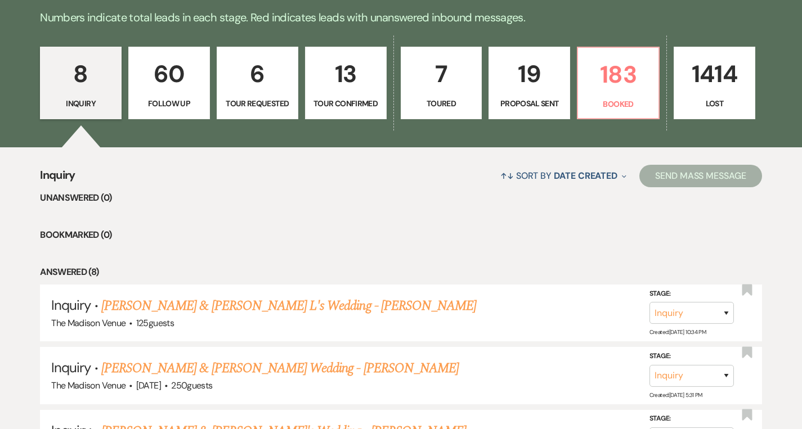
click at [83, 101] on p "Inquiry" at bounding box center [80, 103] width 67 height 12
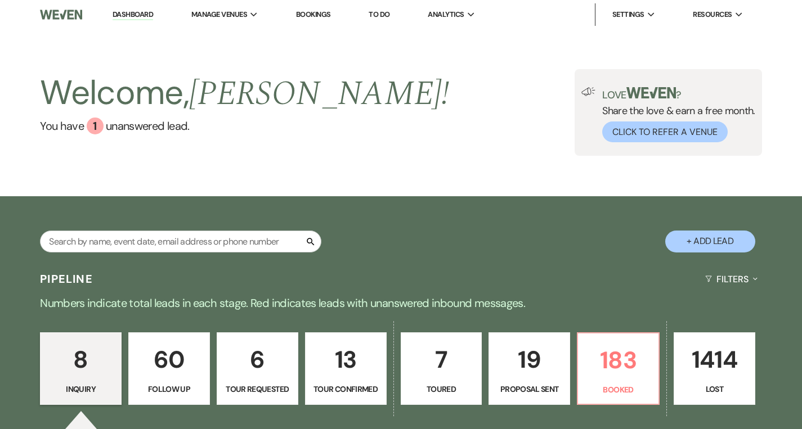
click at [134, 14] on link "Dashboard" at bounding box center [133, 15] width 41 height 11
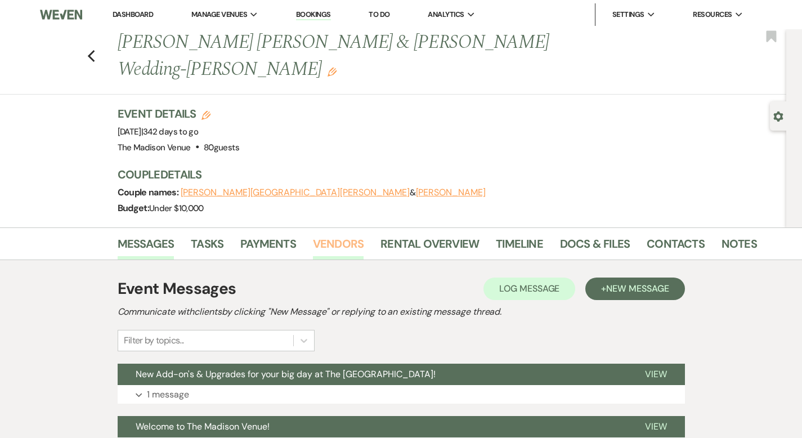
click at [313, 235] on link "Vendors" at bounding box center [338, 247] width 51 height 25
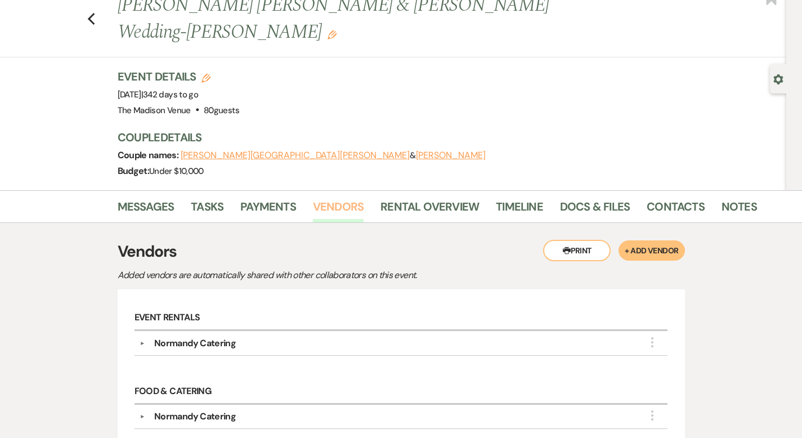
scroll to position [11, 0]
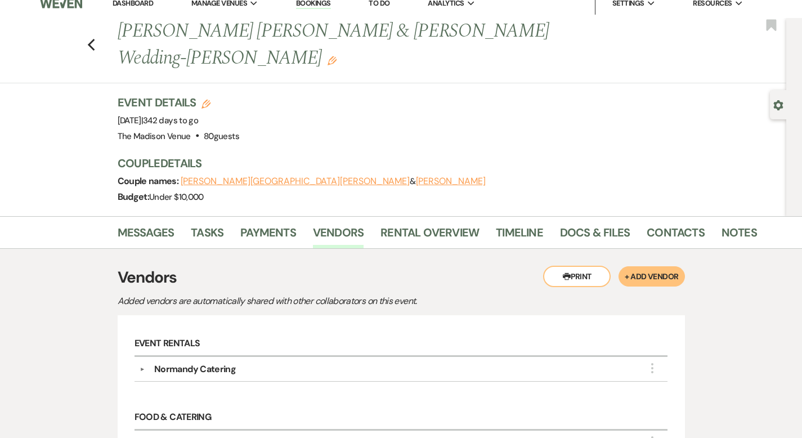
click at [192, 362] on div "Normandy Catering" at bounding box center [195, 369] width 82 height 14
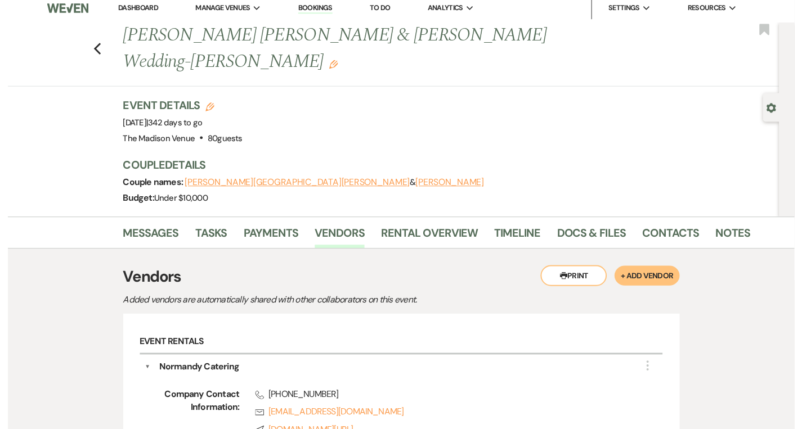
scroll to position [0, 0]
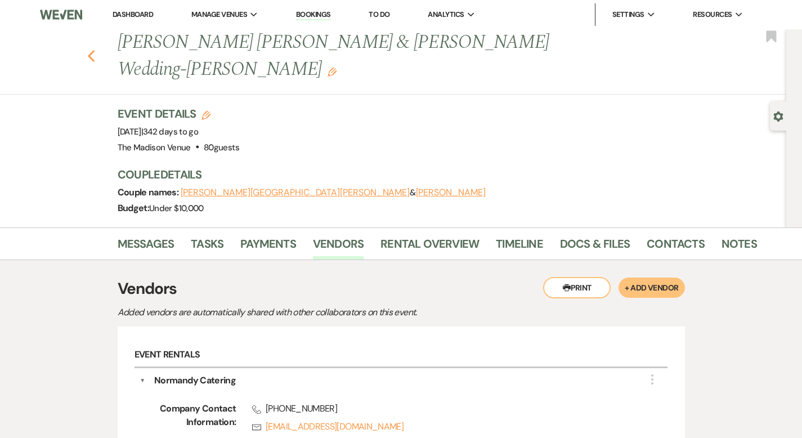
click at [87, 50] on icon "Previous" at bounding box center [91, 57] width 8 height 14
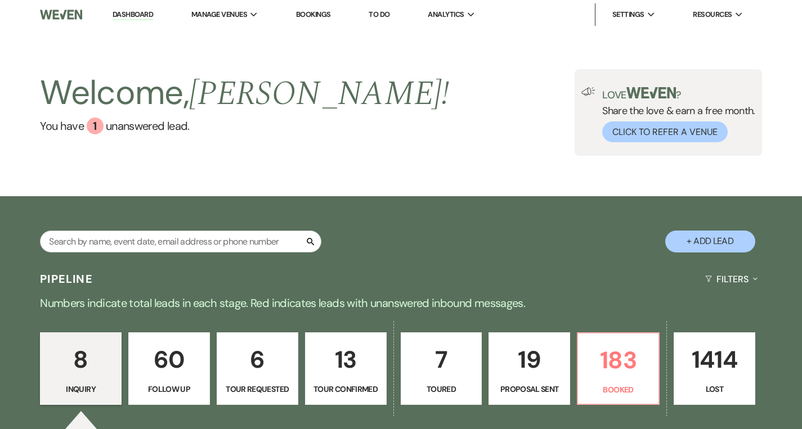
click at [136, 10] on link "Dashboard" at bounding box center [133, 15] width 41 height 11
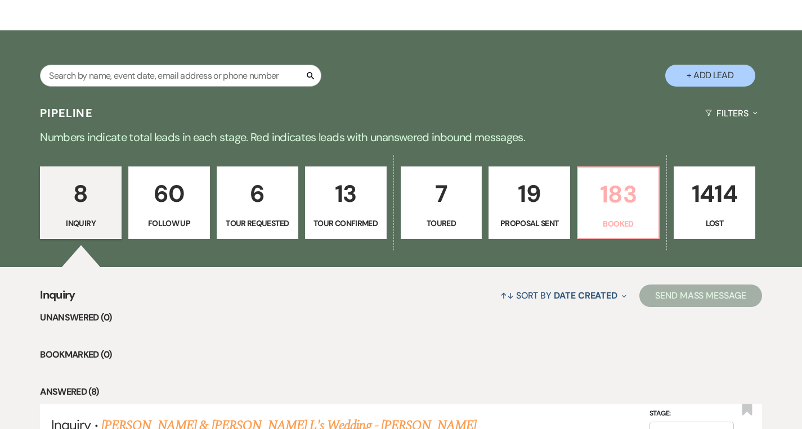
click at [595, 218] on p "Booked" at bounding box center [618, 224] width 67 height 12
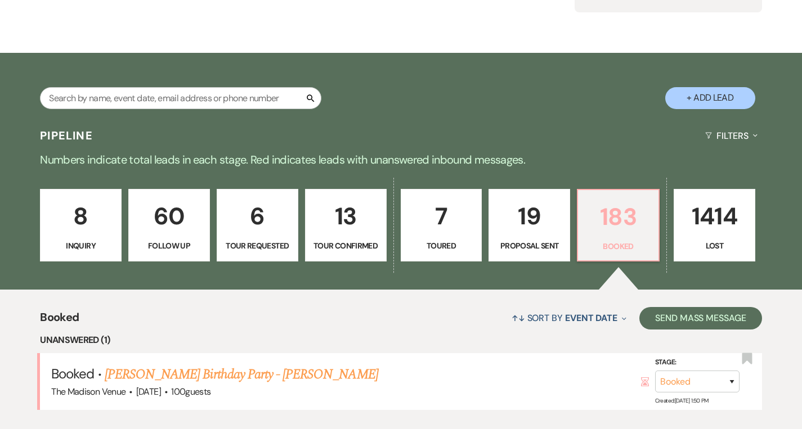
scroll to position [166, 0]
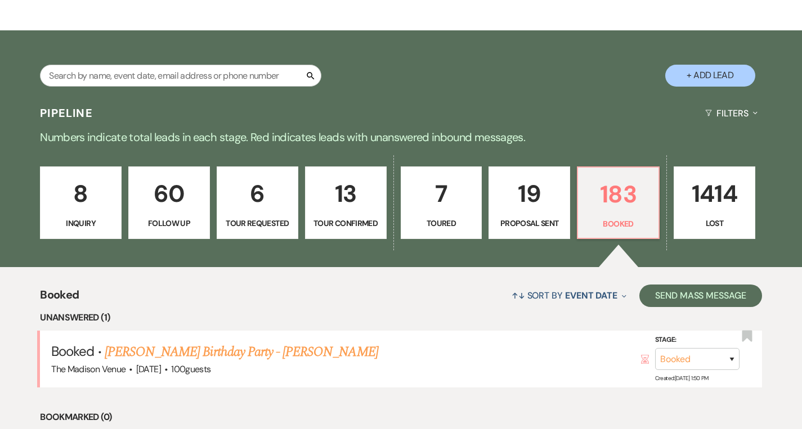
click at [104, 209] on p "8" at bounding box center [80, 194] width 67 height 38
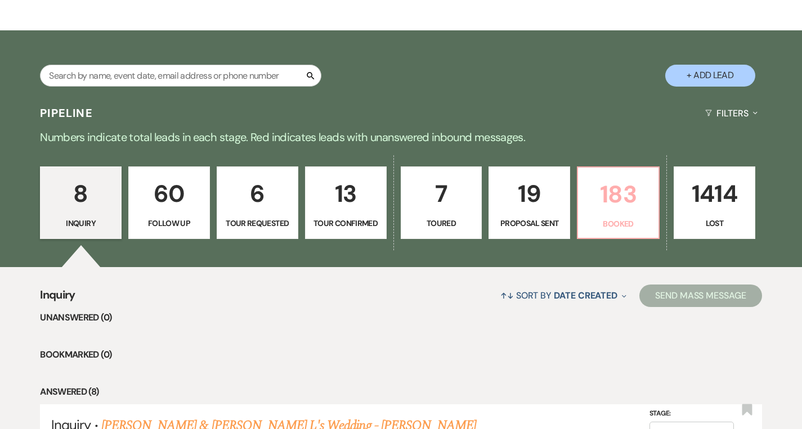
click at [653, 217] on link "183 Booked" at bounding box center [618, 203] width 83 height 73
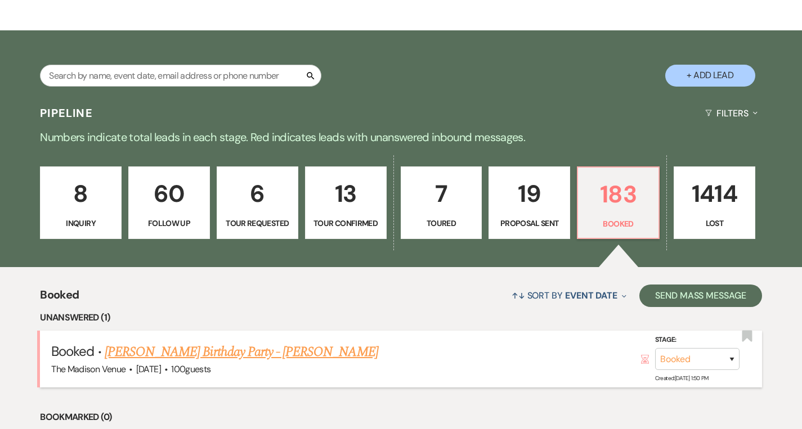
click at [186, 352] on link "[PERSON_NAME] Birthday Party - [PERSON_NAME]" at bounding box center [241, 352] width 273 height 20
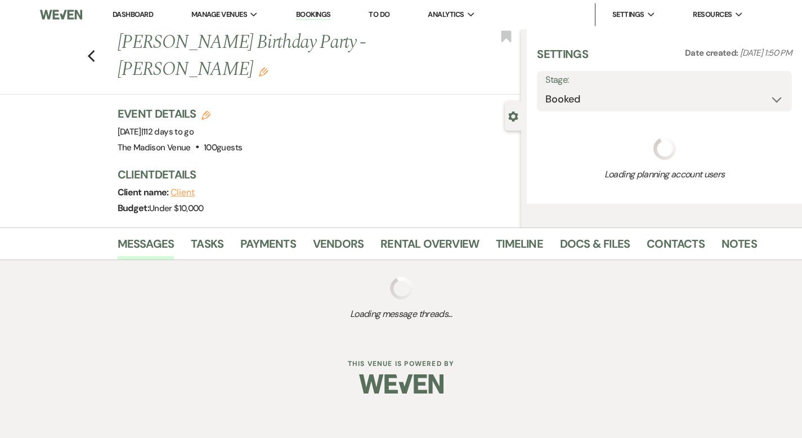
select select "5"
select select "4"
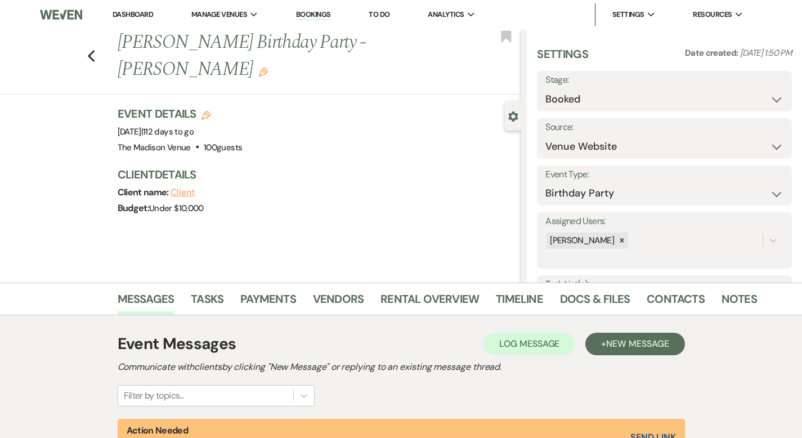
click at [131, 16] on link "Dashboard" at bounding box center [133, 15] width 41 height 10
